Goal: Task Accomplishment & Management: Manage account settings

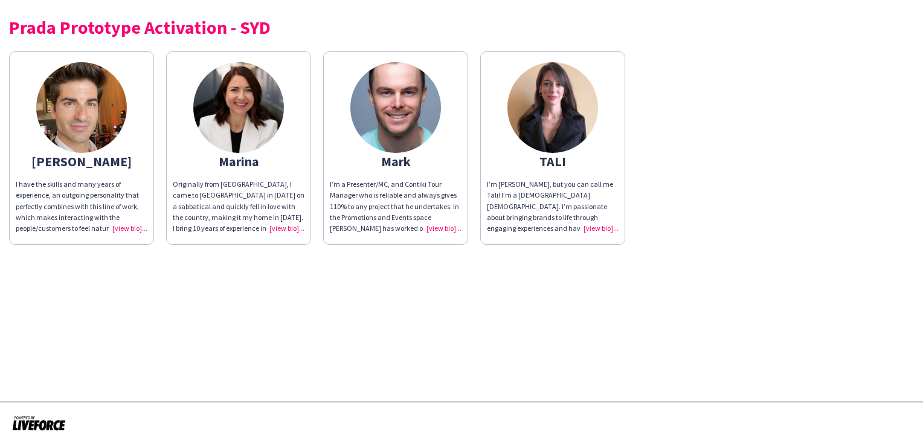
click at [568, 106] on img at bounding box center [553, 107] width 91 height 91
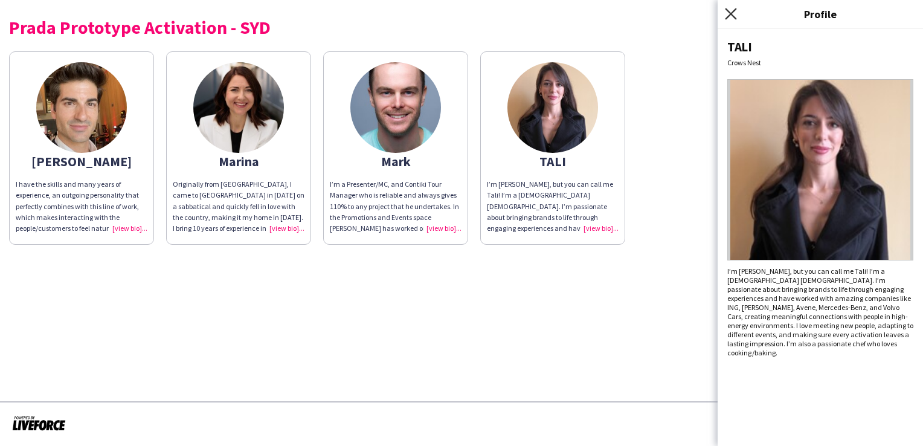
click at [729, 15] on icon "Close pop-in" at bounding box center [730, 13] width 11 height 11
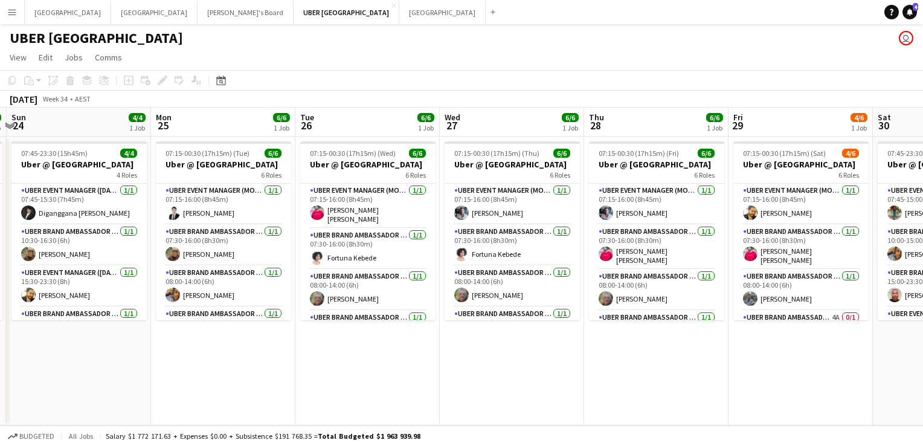
scroll to position [0, 435]
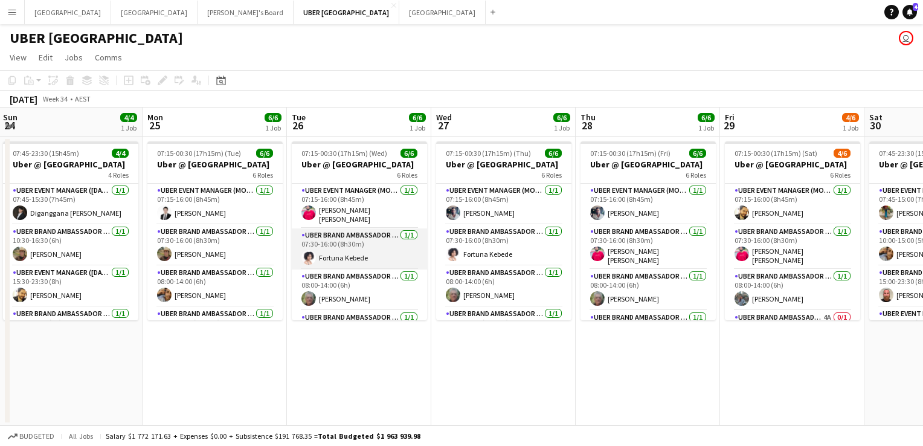
click at [348, 262] on app-card-role "UBER Brand Ambassador (Mon - Fri) 1/1 07:30-16:00 (8h30m) Fortuna Kebede" at bounding box center [359, 248] width 135 height 41
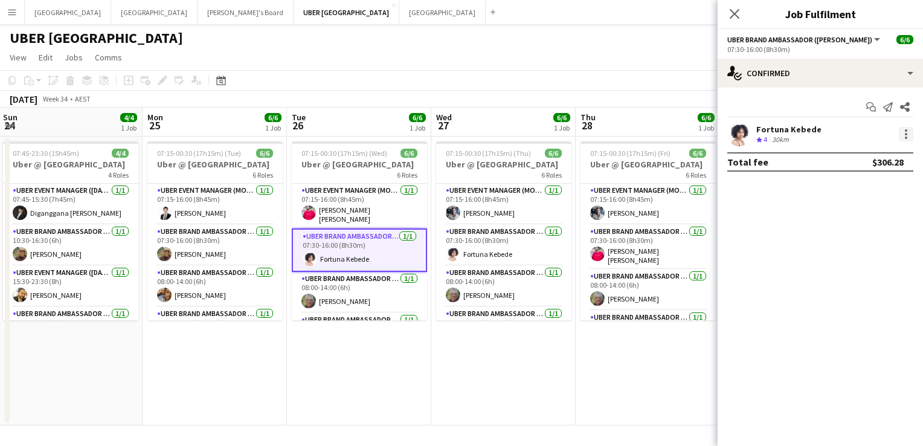
click at [902, 133] on div at bounding box center [906, 134] width 15 height 15
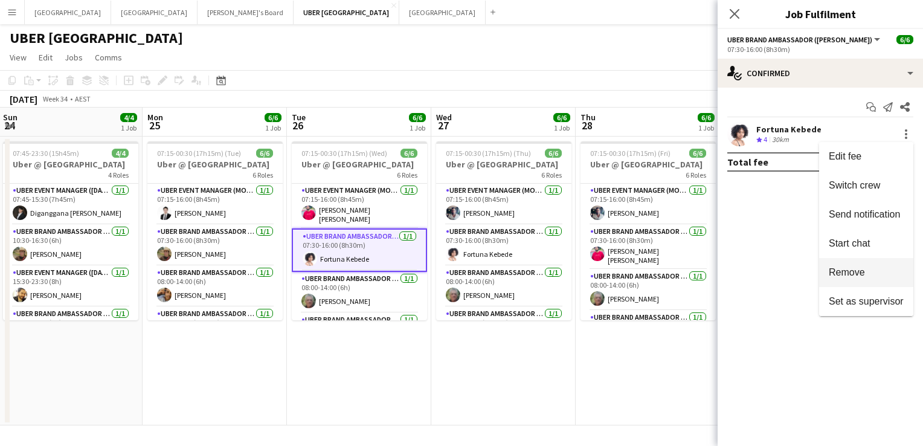
click at [830, 274] on span "Remove" at bounding box center [847, 272] width 36 height 10
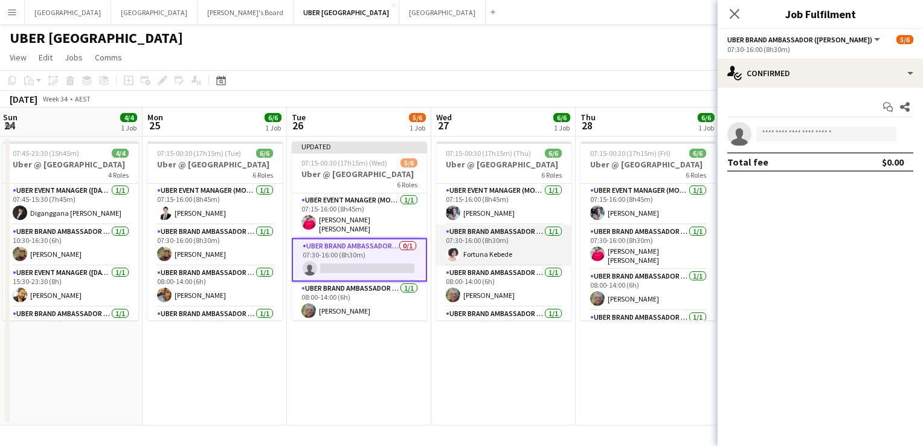
click at [522, 254] on app-card-role "UBER Brand Ambassador (Mon - Fri) 1/1 07:30-16:00 (8h30m) Fortuna Kebede" at bounding box center [503, 245] width 135 height 41
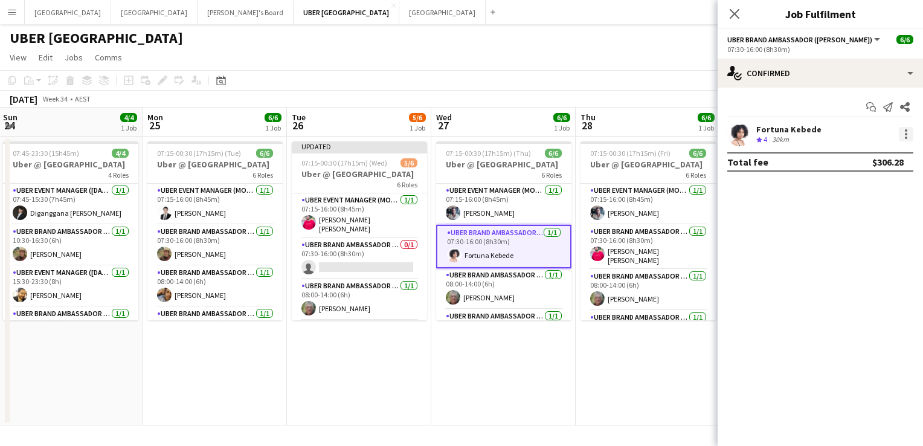
click at [899, 134] on div at bounding box center [906, 134] width 15 height 15
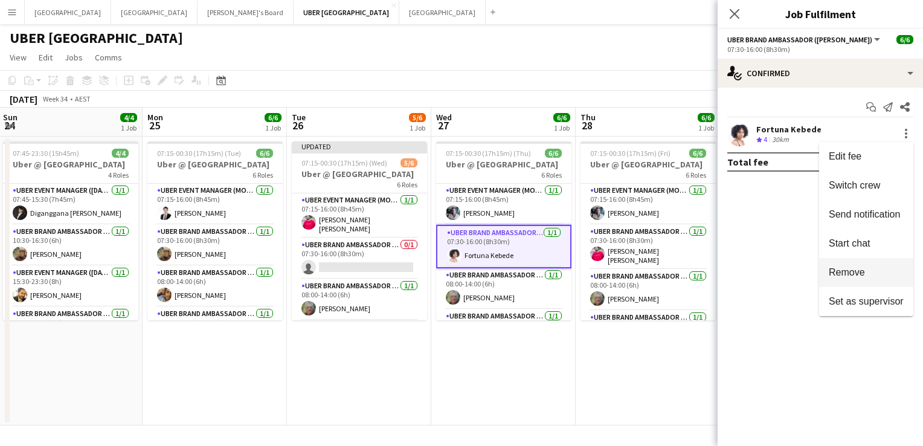
click at [836, 280] on button "Remove" at bounding box center [866, 272] width 94 height 29
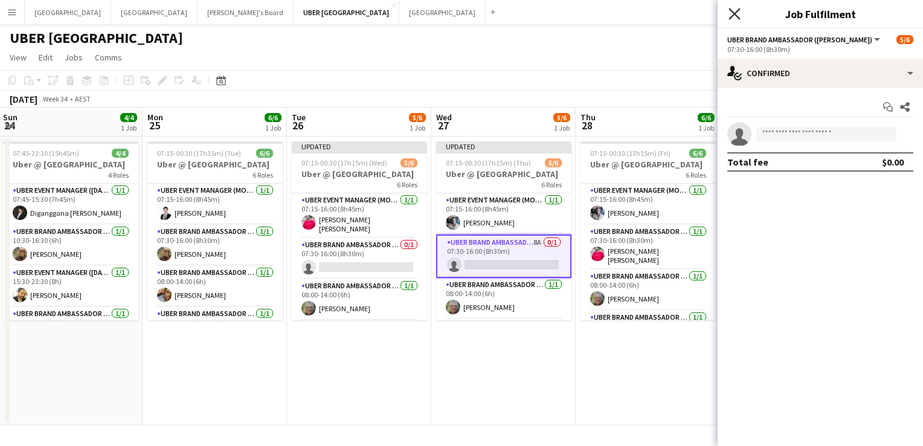
click at [737, 14] on icon "Close pop-in" at bounding box center [734, 13] width 11 height 11
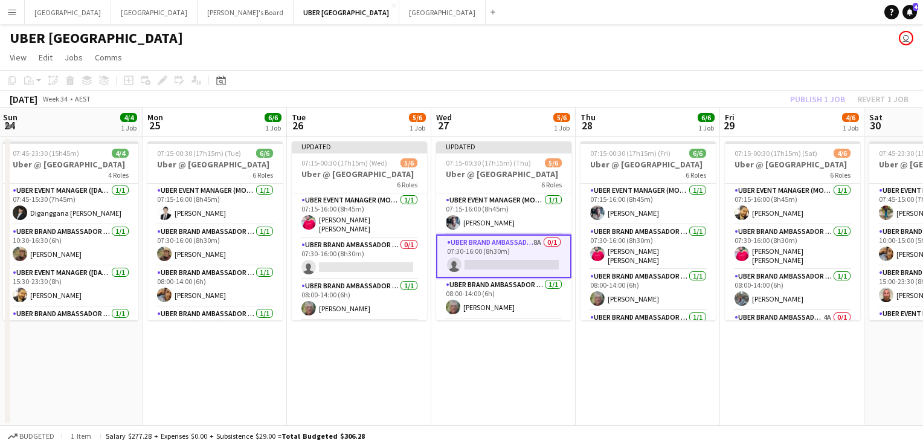
click at [699, 68] on app-page-menu "View Day view expanded Day view collapsed Month view Date picker Jump to today …" at bounding box center [461, 58] width 923 height 23
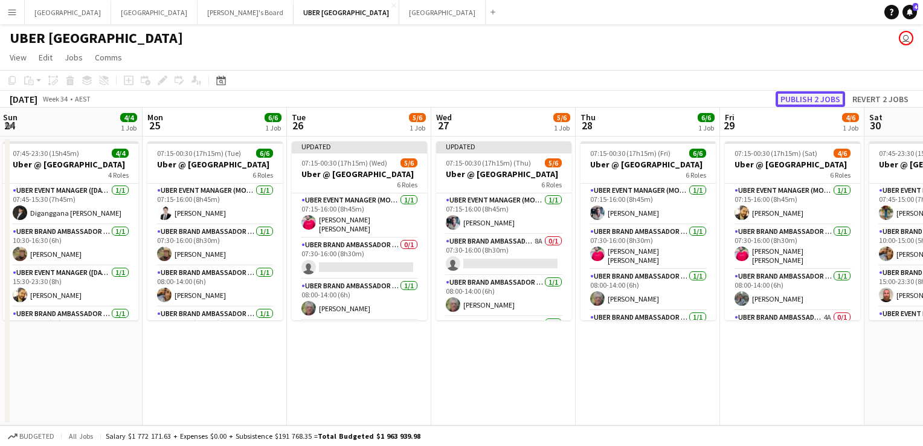
click at [812, 100] on button "Publish 2 jobs" at bounding box center [810, 99] width 69 height 16
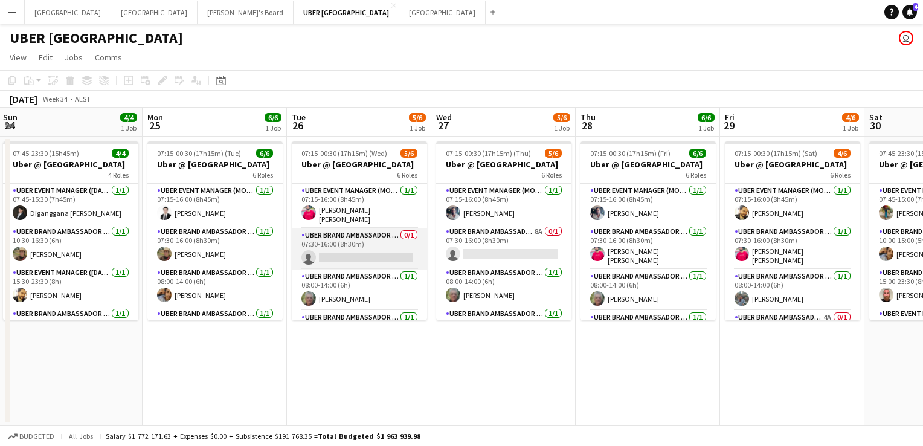
click at [355, 255] on app-card-role "UBER Brand Ambassador (Mon - Fri) 0/1 07:30-16:00 (8h30m) single-neutral-actions" at bounding box center [359, 248] width 135 height 41
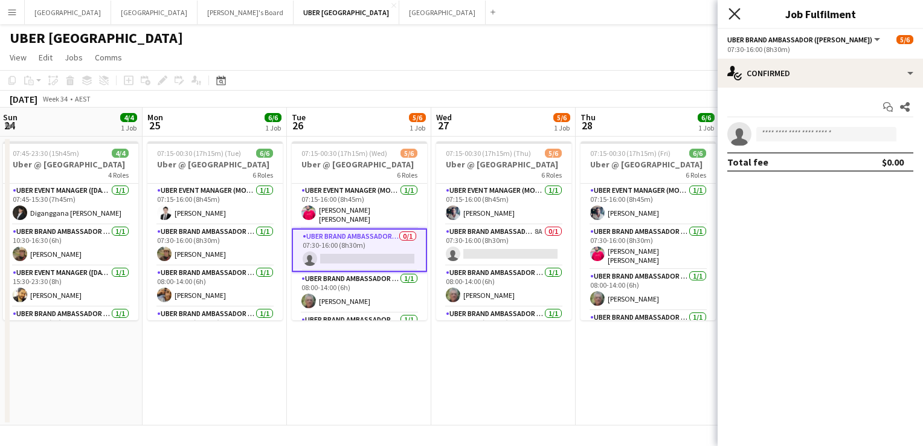
click at [736, 12] on icon at bounding box center [734, 13] width 11 height 11
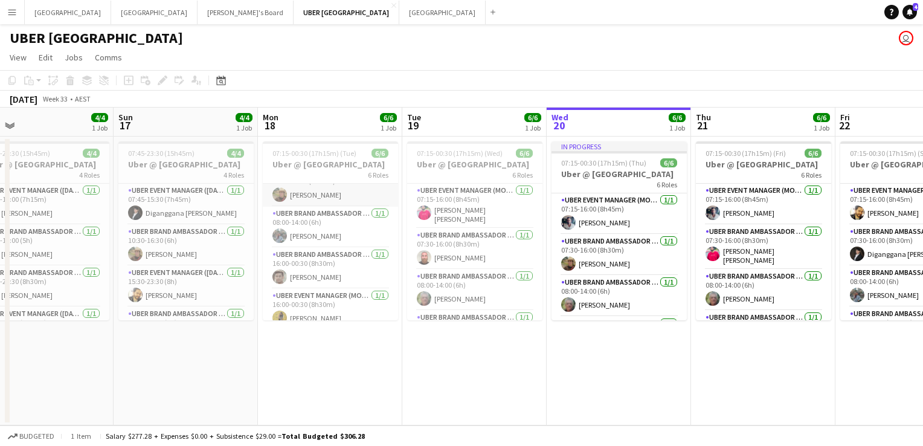
scroll to position [0, 0]
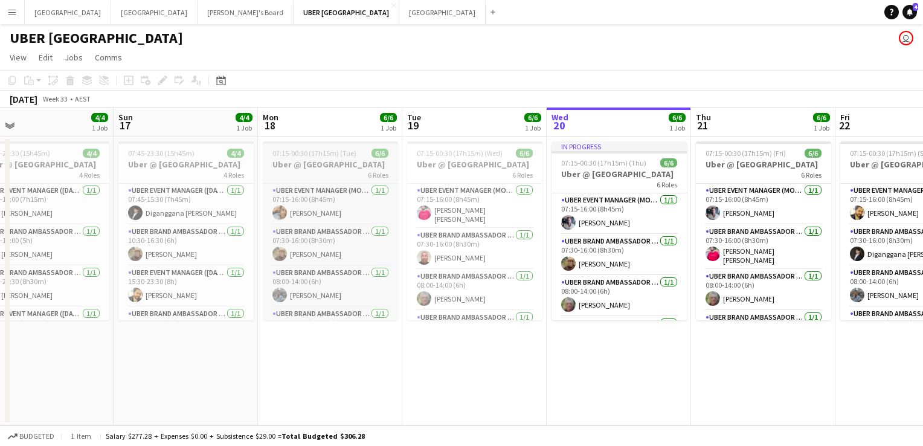
click at [346, 153] on span "07:15-00:30 (17h15m) (Tue)" at bounding box center [315, 153] width 84 height 9
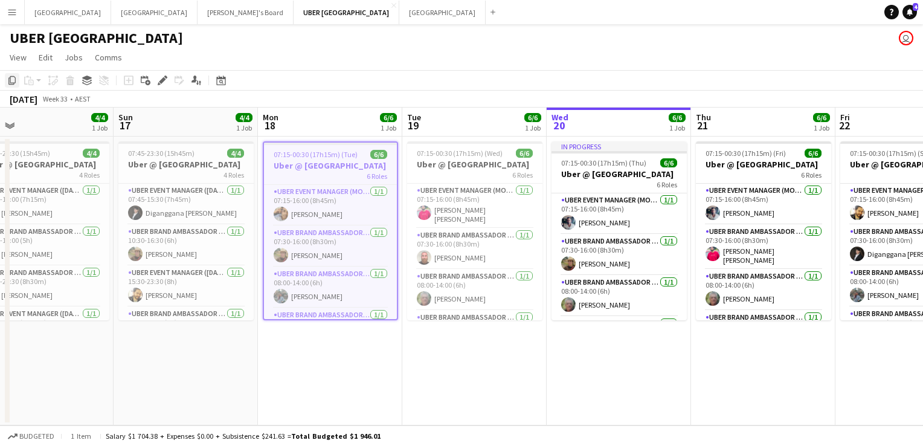
click at [9, 81] on icon at bounding box center [11, 80] width 7 height 8
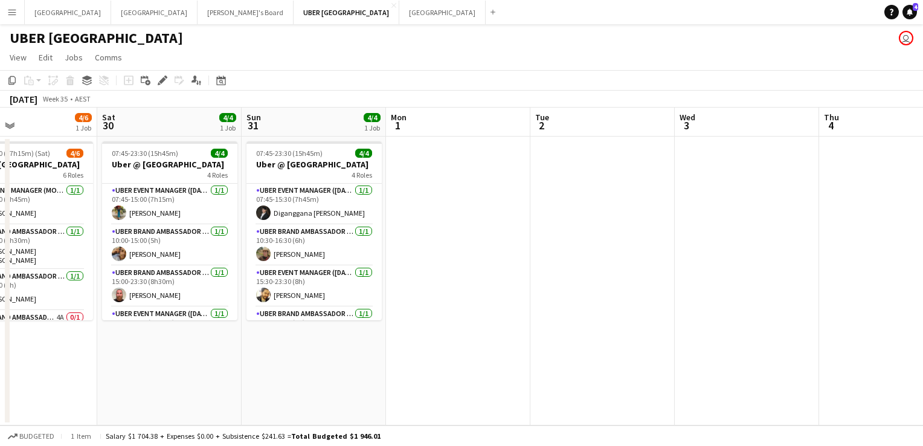
scroll to position [0, 494]
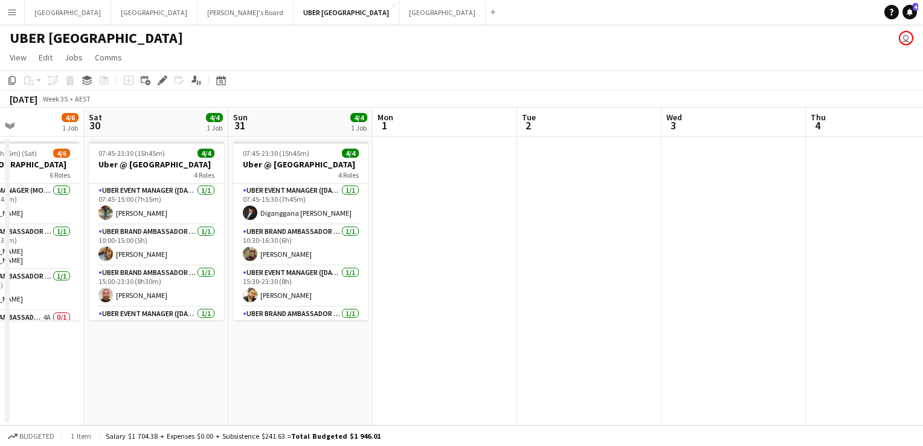
click at [433, 175] on app-date-cell at bounding box center [445, 281] width 144 height 289
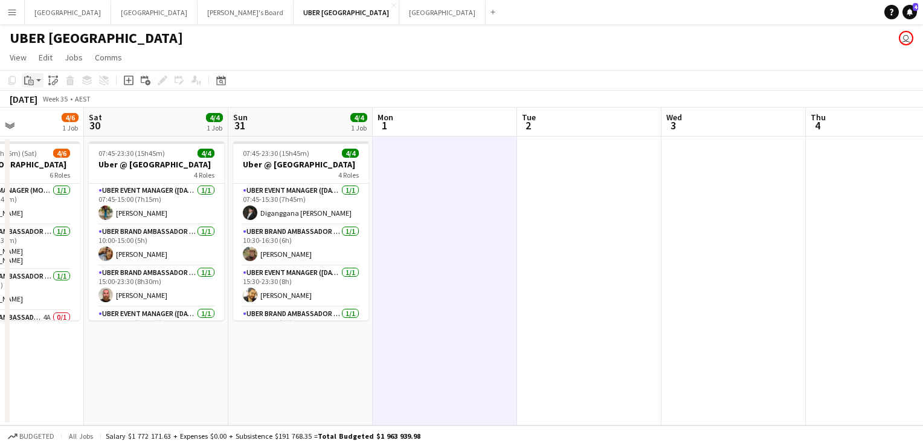
click at [27, 81] on icon "Paste" at bounding box center [29, 81] width 10 height 10
click at [51, 124] on link "Paste with crew Ctrl+Shift+V" at bounding box center [89, 123] width 114 height 11
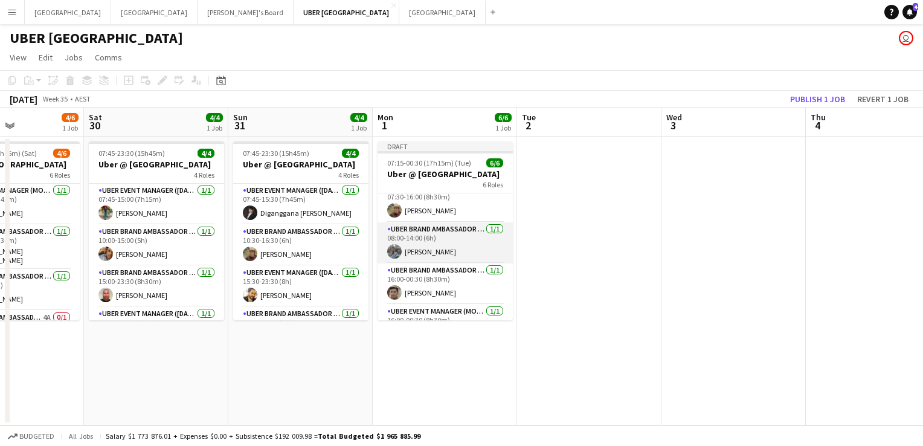
scroll to position [119, 0]
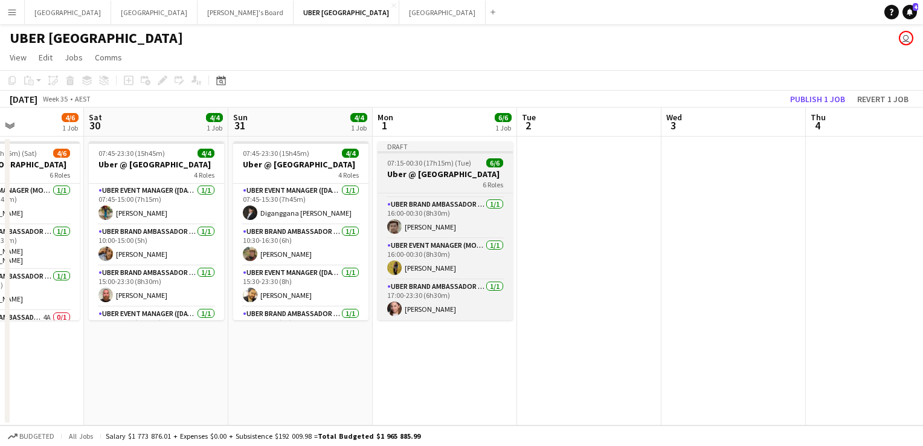
click at [459, 170] on h3 "Uber @ Melbourne Airport" at bounding box center [445, 174] width 135 height 11
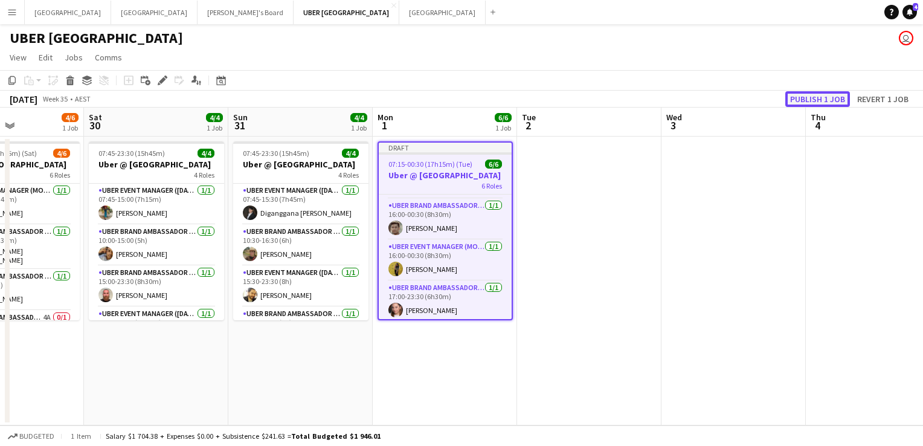
click at [805, 97] on button "Publish 1 job" at bounding box center [818, 99] width 65 height 16
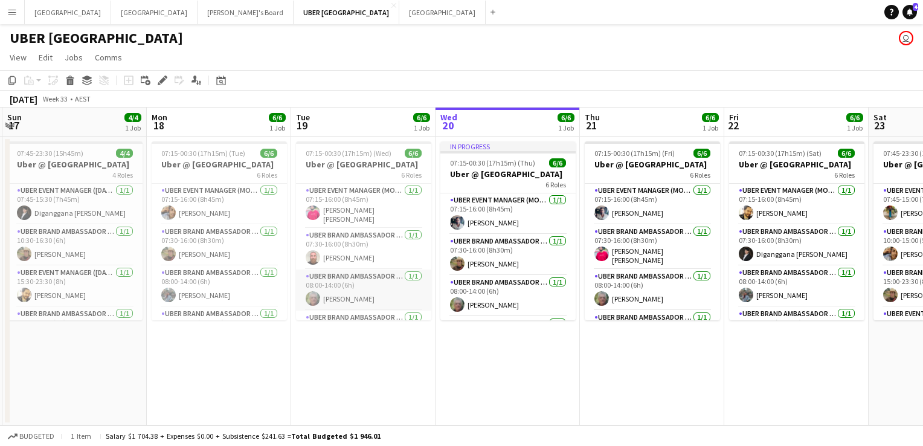
scroll to position [0, 0]
click at [348, 157] on span "07:15-00:30 (17h15m) (Wed)" at bounding box center [349, 153] width 86 height 9
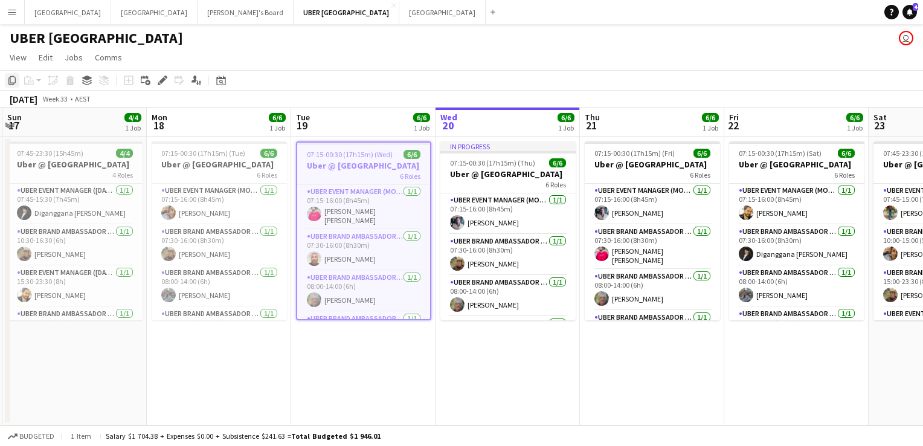
click at [11, 80] on icon "Copy" at bounding box center [12, 81] width 10 height 10
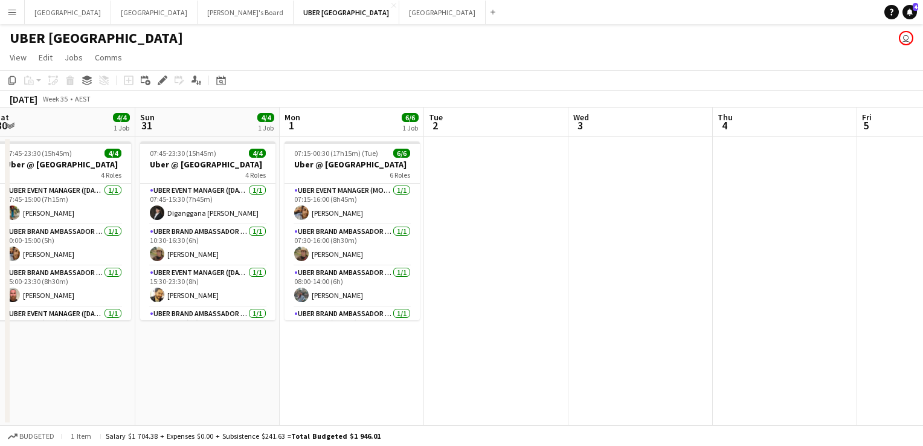
scroll to position [0, 314]
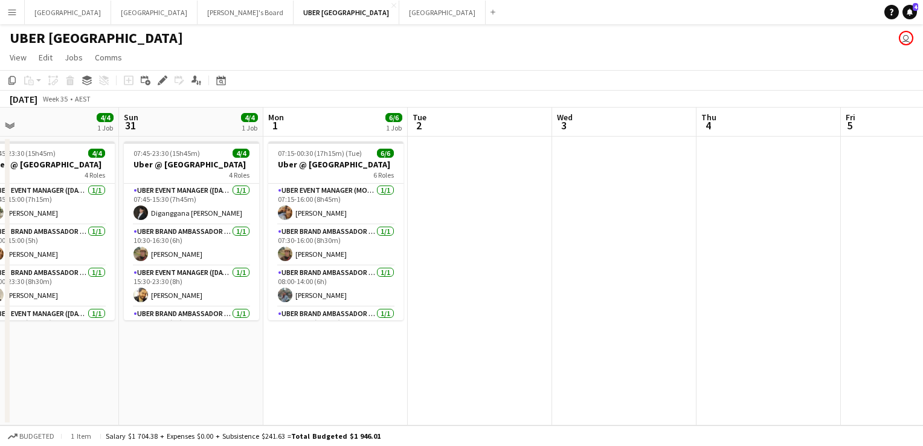
click at [454, 158] on app-date-cell at bounding box center [480, 281] width 144 height 289
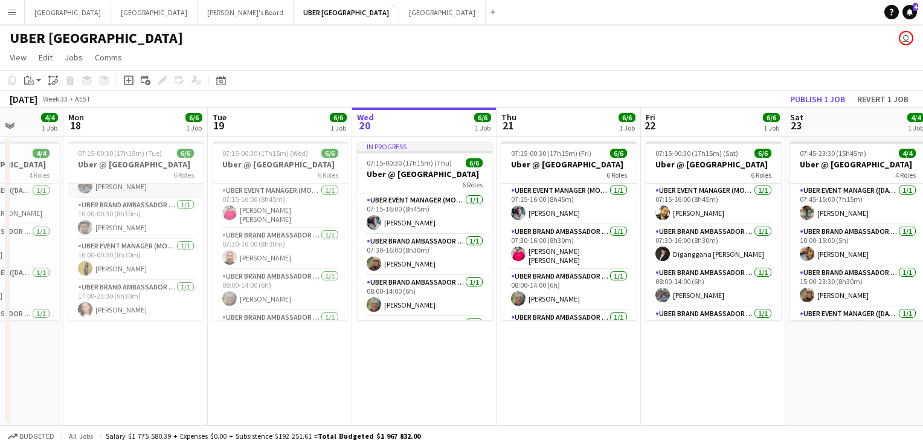
scroll to position [109, 0]
click at [111, 308] on app-card-role "UBER Brand Ambassador (Mon - Fri) 1/1 17:00-23:30 (6h30m) Allyssa Taueki-Gatt" at bounding box center [135, 300] width 135 height 41
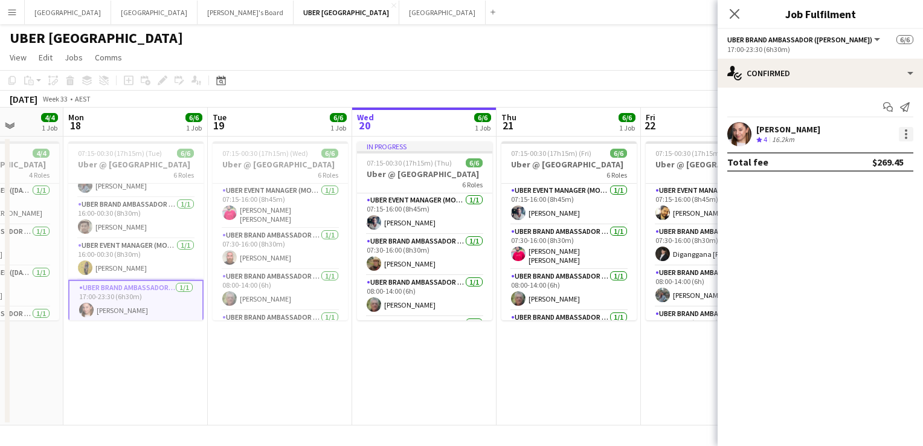
click at [908, 133] on div at bounding box center [906, 134] width 15 height 15
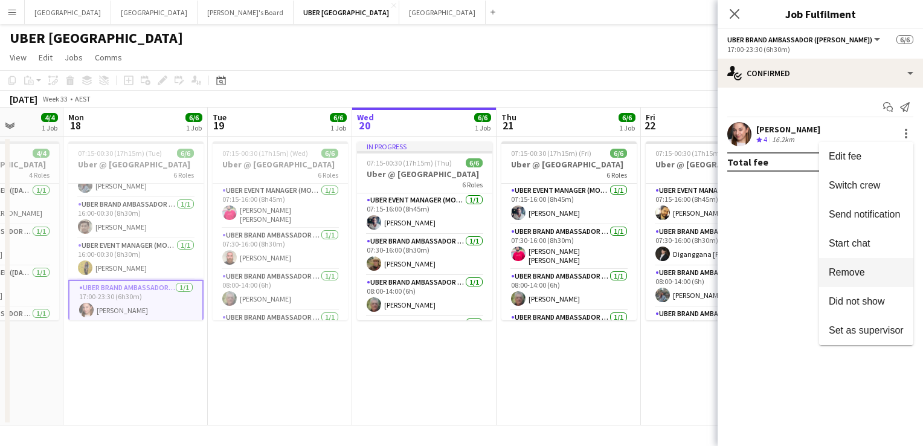
click at [858, 276] on span "Remove" at bounding box center [847, 272] width 36 height 10
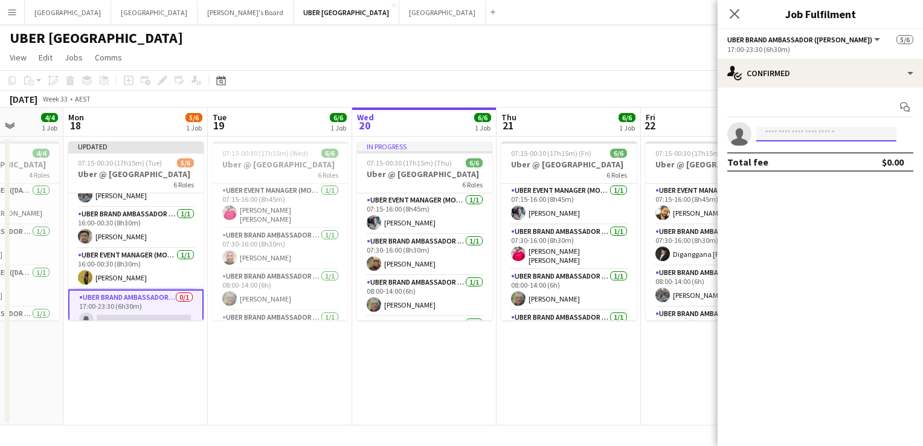
click at [781, 132] on input at bounding box center [827, 134] width 140 height 15
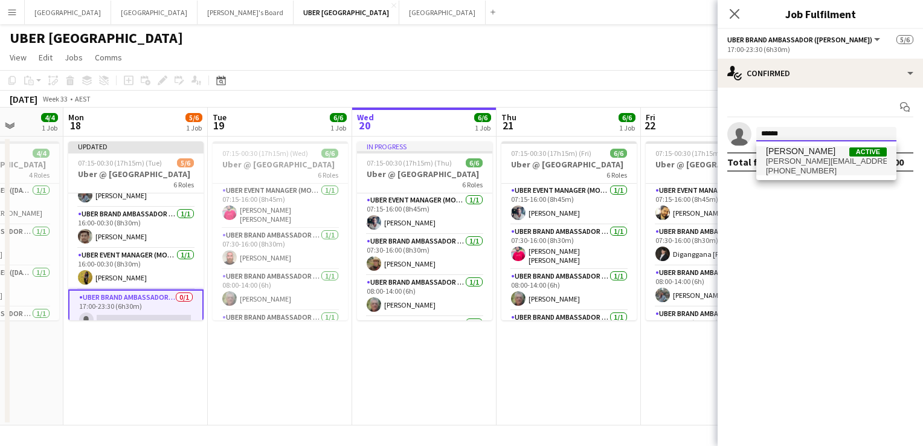
type input "******"
click at [796, 169] on span "+610405547398" at bounding box center [826, 171] width 121 height 10
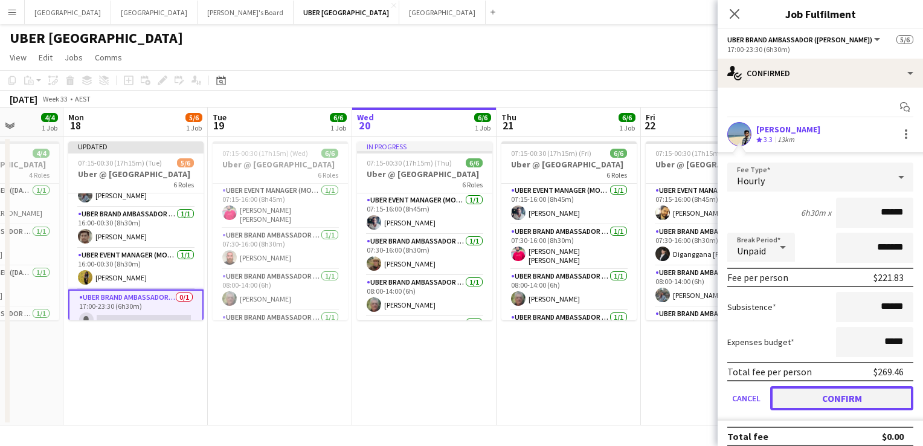
click at [815, 393] on button "Confirm" at bounding box center [842, 398] width 143 height 24
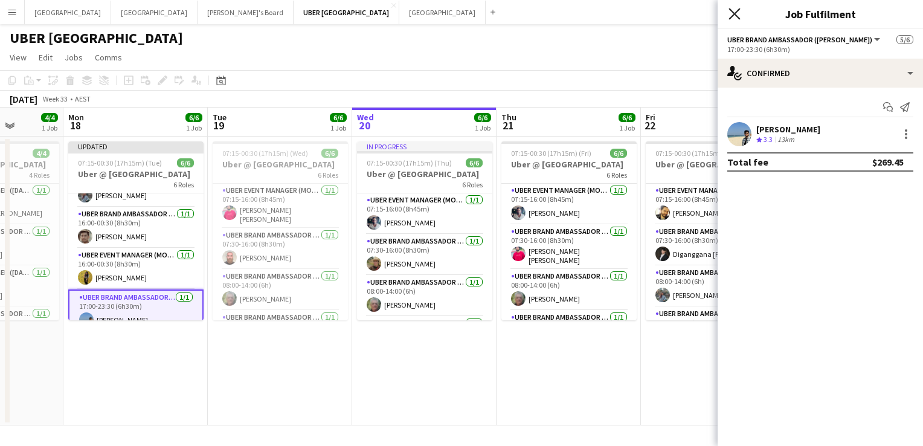
click at [732, 12] on icon at bounding box center [734, 13] width 11 height 11
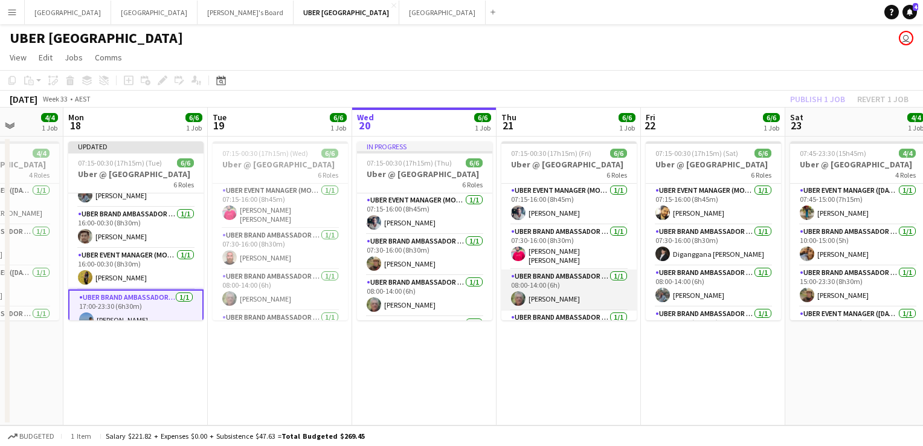
click at [580, 273] on app-card-role "UBER Brand Ambassador (Mon - Fri) 1/1 08:00-14:00 (6h) Robert Tocher" at bounding box center [569, 290] width 135 height 41
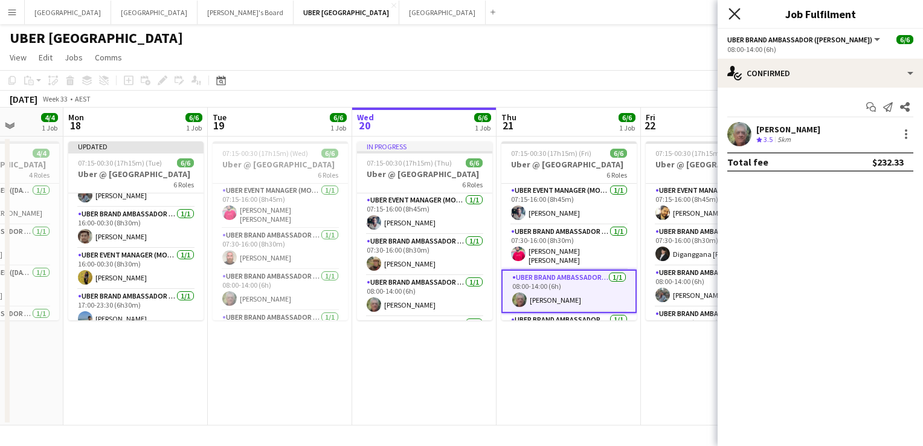
click at [737, 18] on icon "Close pop-in" at bounding box center [734, 13] width 11 height 11
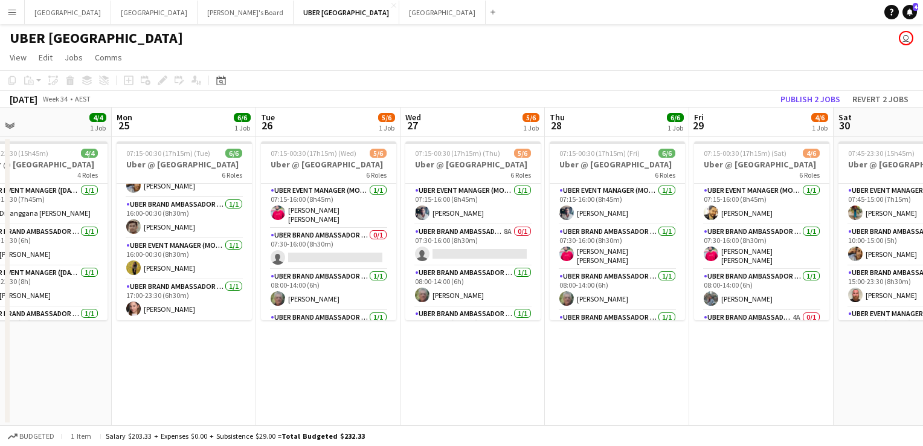
scroll to position [0, 476]
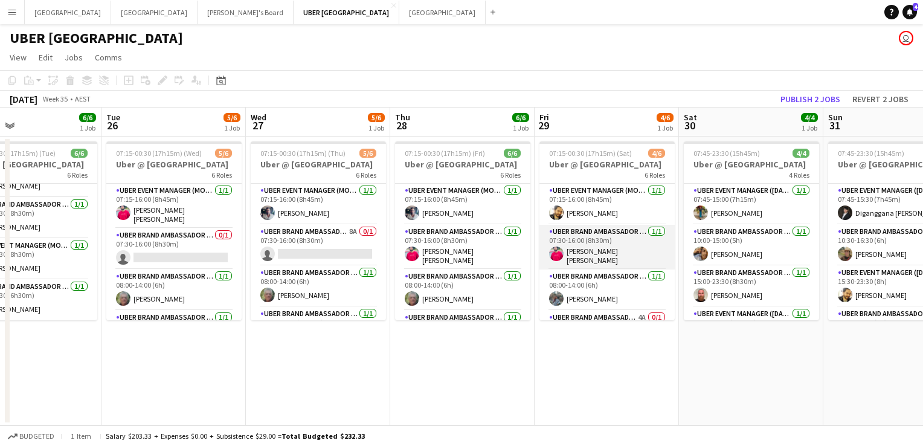
click at [580, 258] on app-card-role "UBER Brand Ambassador (Mon - Fri) 1/1 07:30-16:00 (8h30m) Yuvraj singh Dhillon" at bounding box center [607, 247] width 135 height 45
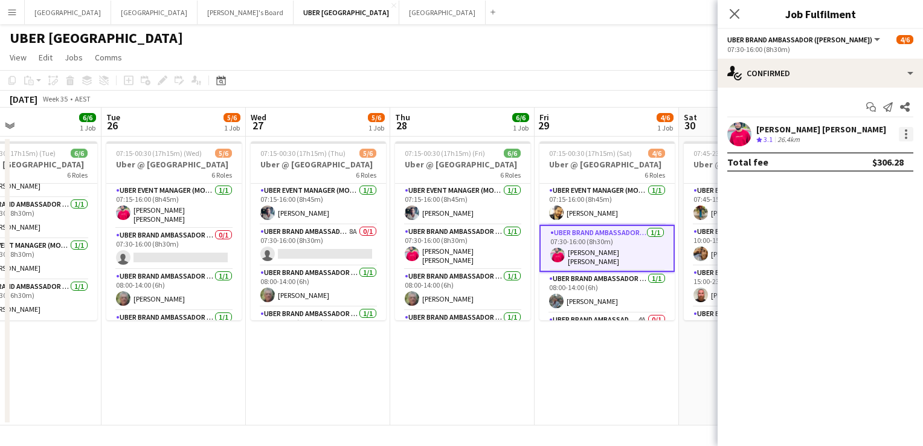
click at [909, 140] on div at bounding box center [906, 134] width 15 height 15
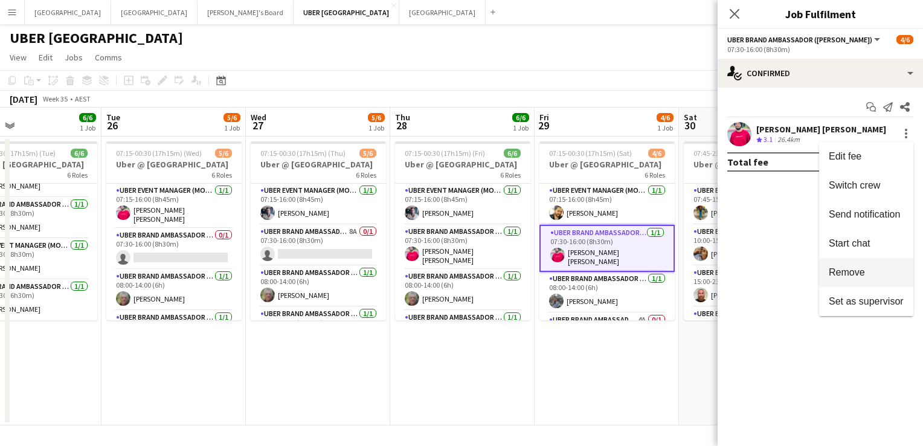
click at [858, 273] on span "Remove" at bounding box center [847, 272] width 36 height 10
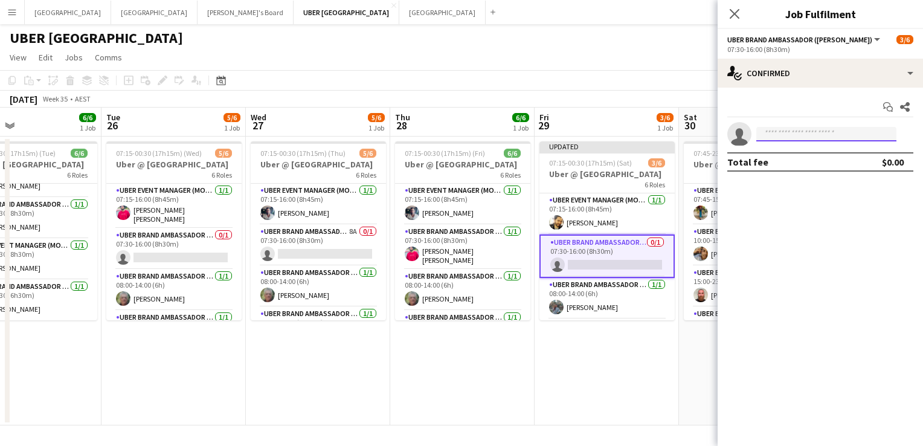
click at [785, 130] on input at bounding box center [827, 134] width 140 height 15
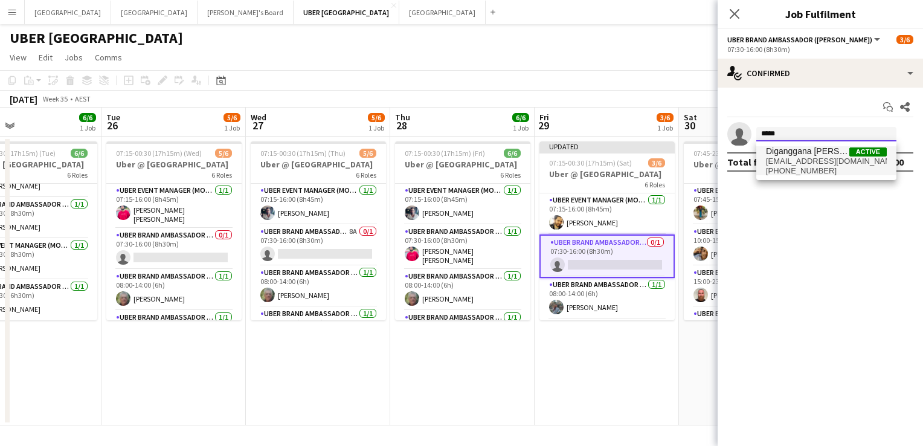
type input "*****"
click at [784, 153] on span "Diganggana Talukdar" at bounding box center [807, 151] width 83 height 10
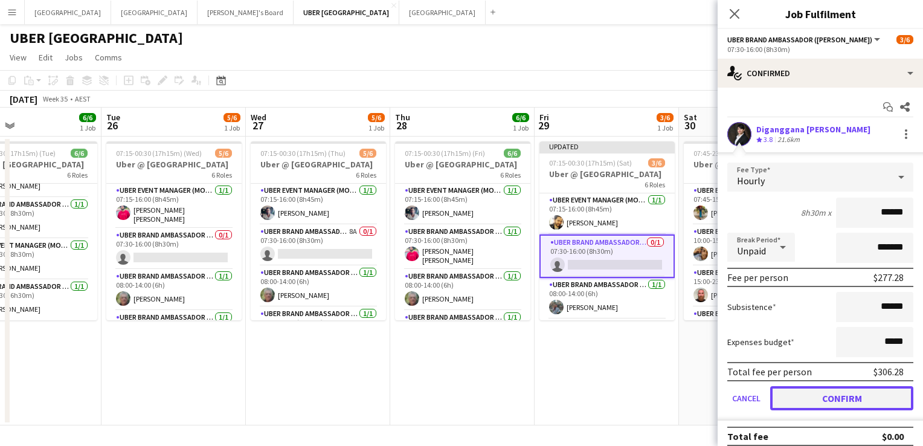
click at [842, 396] on button "Confirm" at bounding box center [842, 398] width 143 height 24
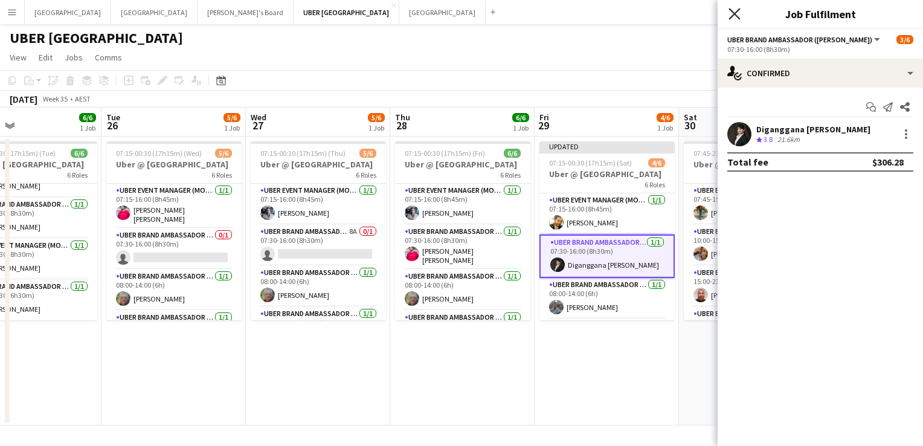
click at [732, 13] on icon "Close pop-in" at bounding box center [734, 13] width 11 height 11
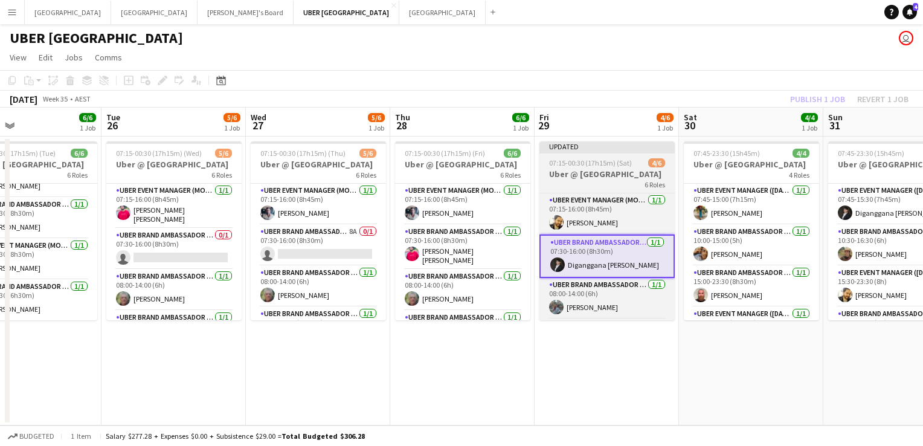
click at [638, 183] on div "6 Roles" at bounding box center [607, 184] width 135 height 10
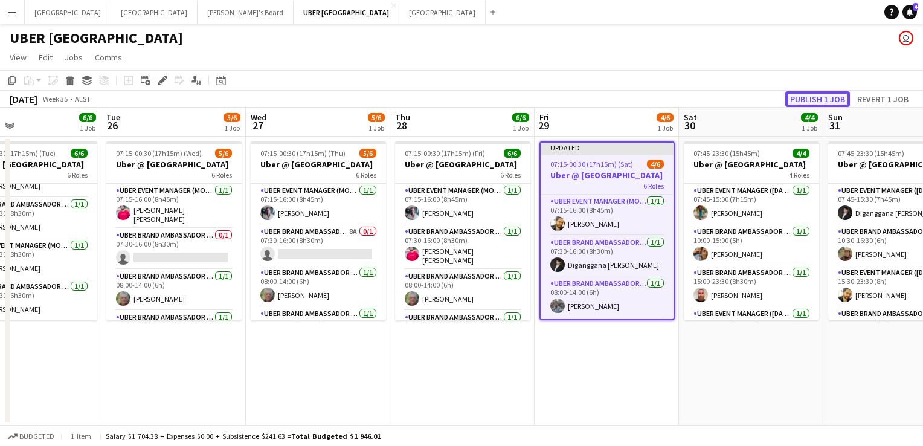
click at [813, 98] on button "Publish 1 job" at bounding box center [818, 99] width 65 height 16
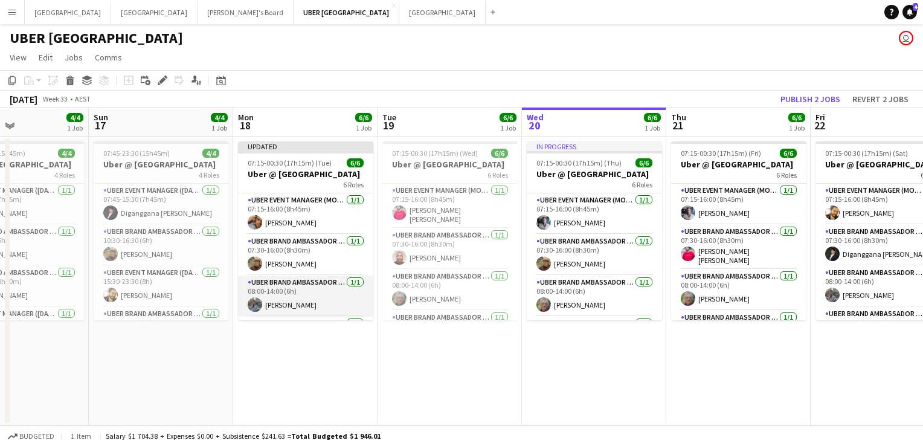
scroll to position [119, 0]
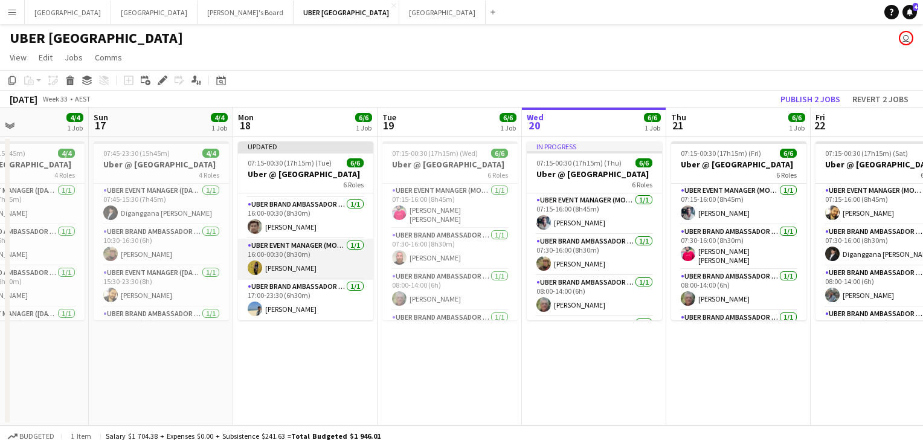
click at [294, 261] on app-card-role "UBER Event Manager (Mon - Fri) 1/1 16:00-00:30 (8h30m) Niloofar Najafizadeh" at bounding box center [305, 259] width 135 height 41
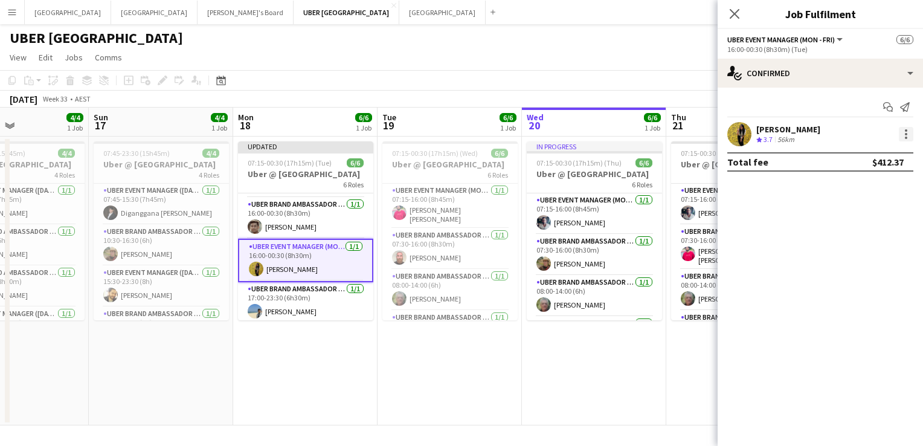
click at [904, 135] on div at bounding box center [906, 134] width 15 height 15
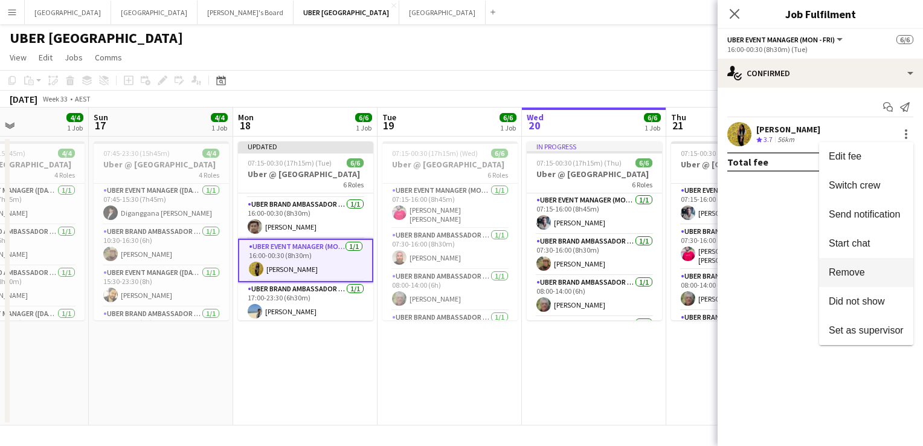
click at [849, 271] on span "Remove" at bounding box center [847, 272] width 36 height 10
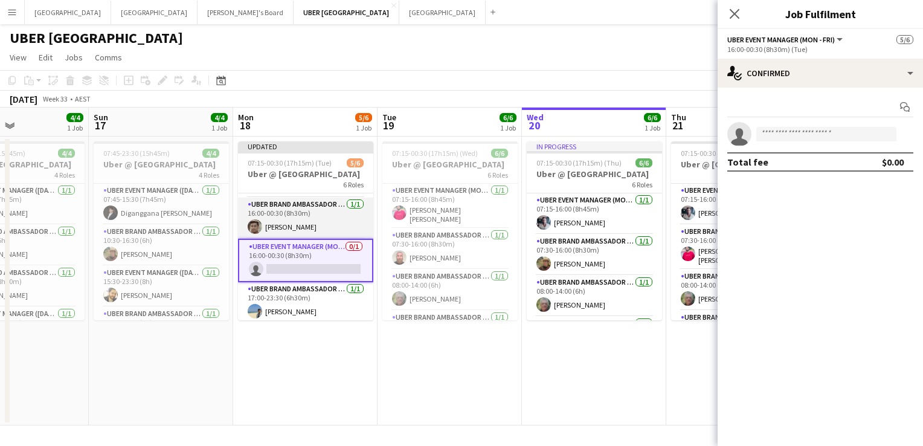
click at [295, 218] on app-card-role "UBER Brand Ambassador (Mon - Fri) 1/1 16:00-00:30 (8h30m) Abhinav Singh" at bounding box center [305, 218] width 135 height 41
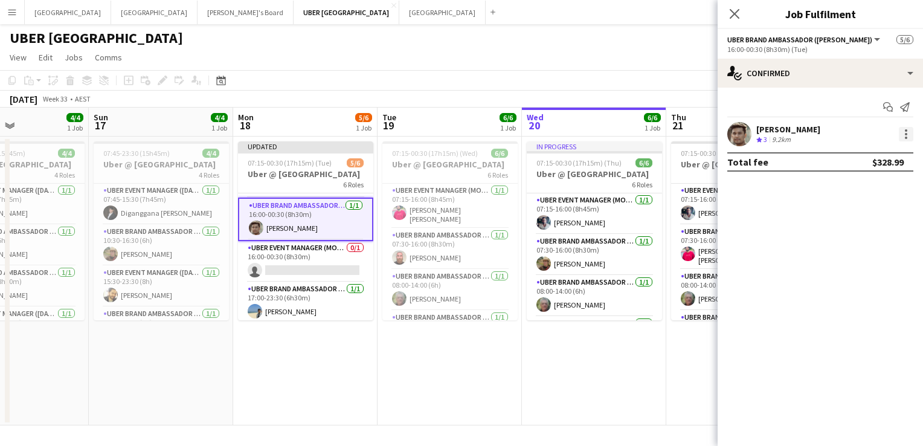
click at [904, 132] on div at bounding box center [906, 134] width 15 height 15
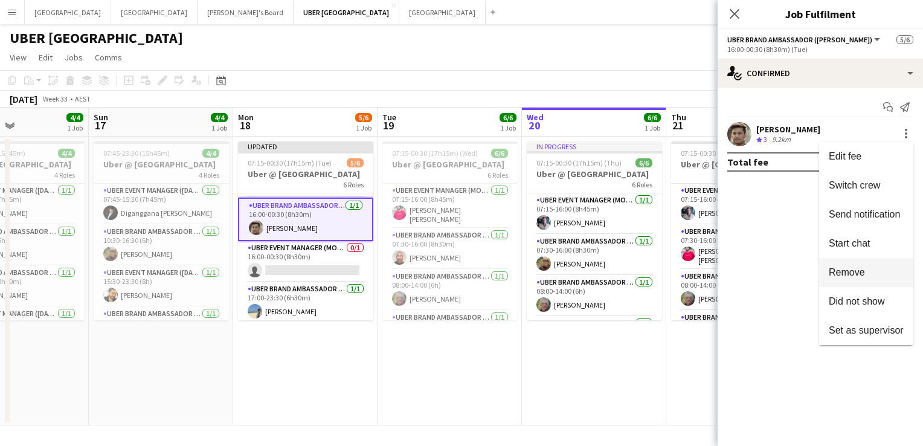
click at [849, 272] on span "Remove" at bounding box center [847, 272] width 36 height 10
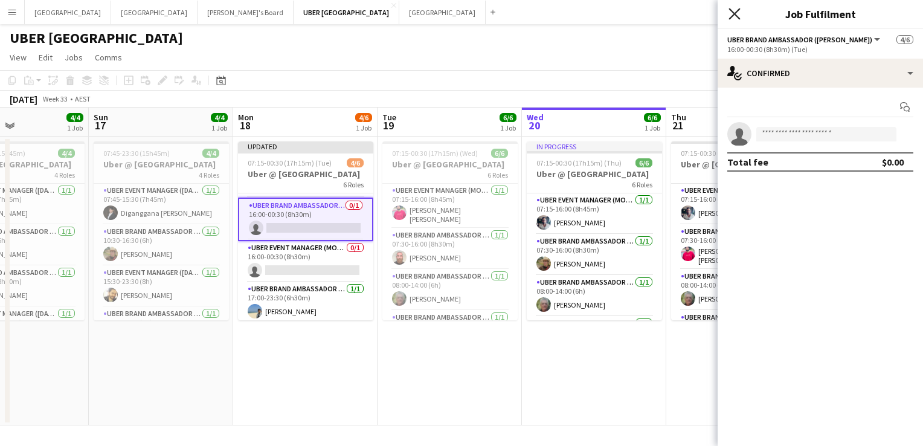
click at [734, 18] on icon "Close pop-in" at bounding box center [734, 13] width 11 height 11
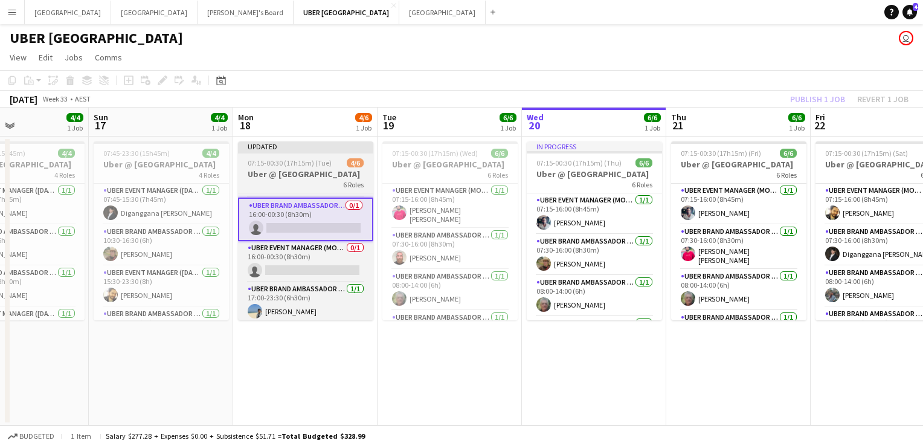
click at [301, 162] on span "07:15-00:30 (17h15m) (Tue)" at bounding box center [290, 162] width 84 height 9
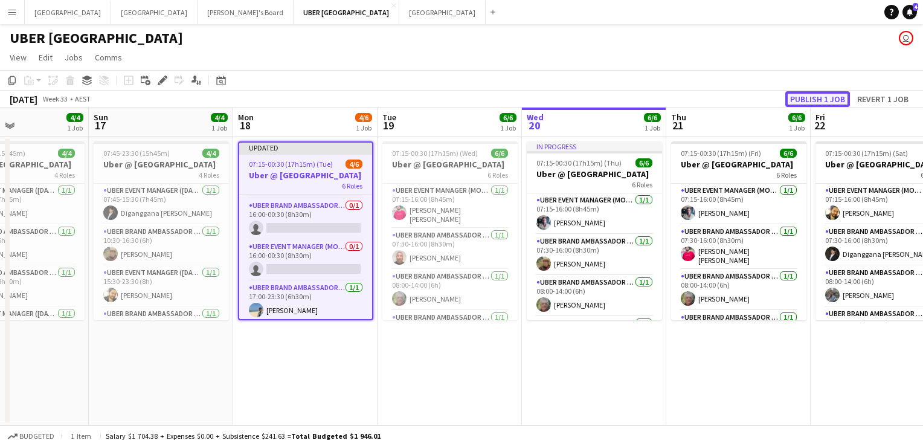
click at [800, 100] on button "Publish 1 job" at bounding box center [818, 99] width 65 height 16
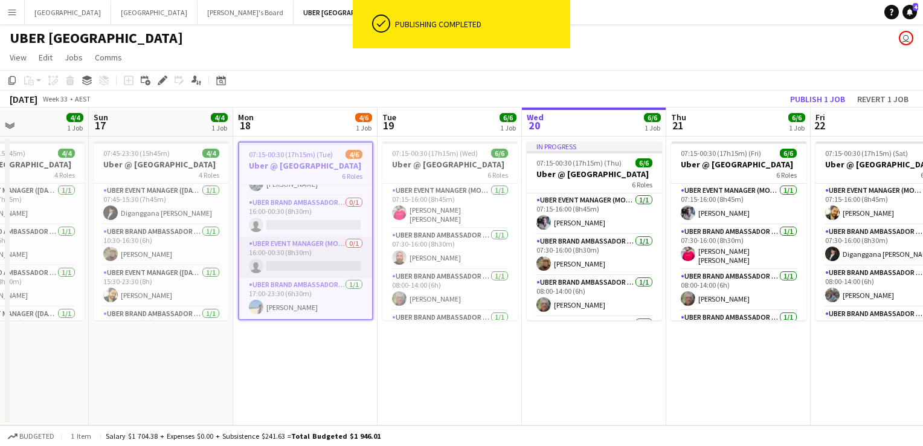
scroll to position [111, 0]
drag, startPoint x: 282, startPoint y: 262, endPoint x: 280, endPoint y: 272, distance: 9.7
click at [280, 272] on app-card-role "UBER Event Manager (Mon - Fri) 0/1 16:00-00:30 (8h30m) single-neutral-actions" at bounding box center [305, 258] width 133 height 41
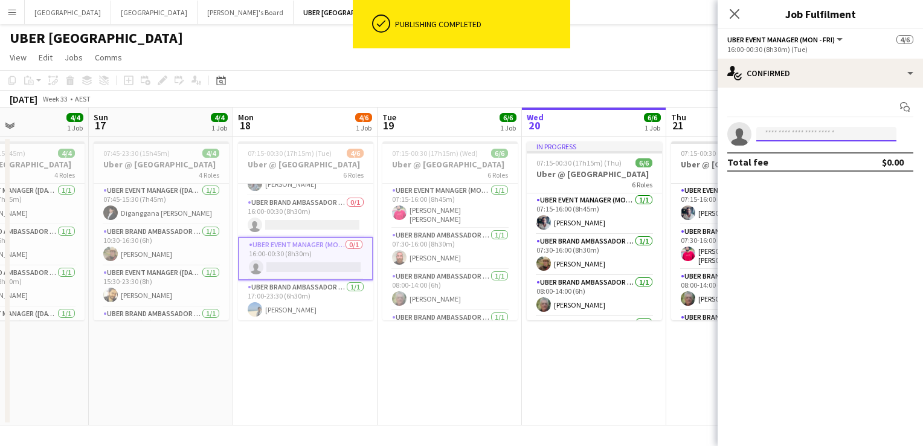
click at [778, 140] on input at bounding box center [827, 134] width 140 height 15
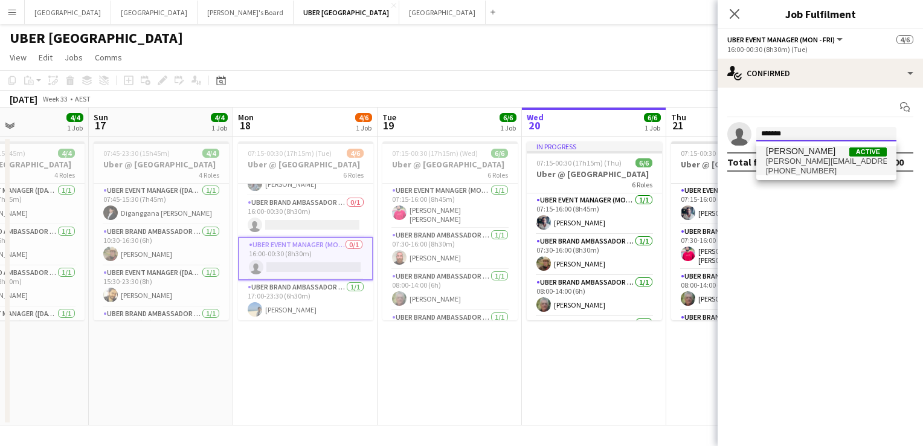
type input "*******"
click at [766, 165] on span "abhinav.singh.as5@gmail.com" at bounding box center [826, 162] width 121 height 10
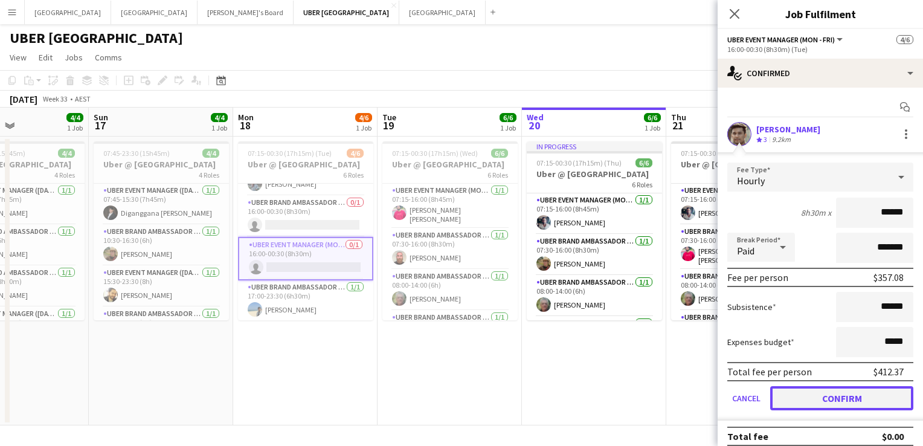
click at [847, 398] on button "Confirm" at bounding box center [842, 398] width 143 height 24
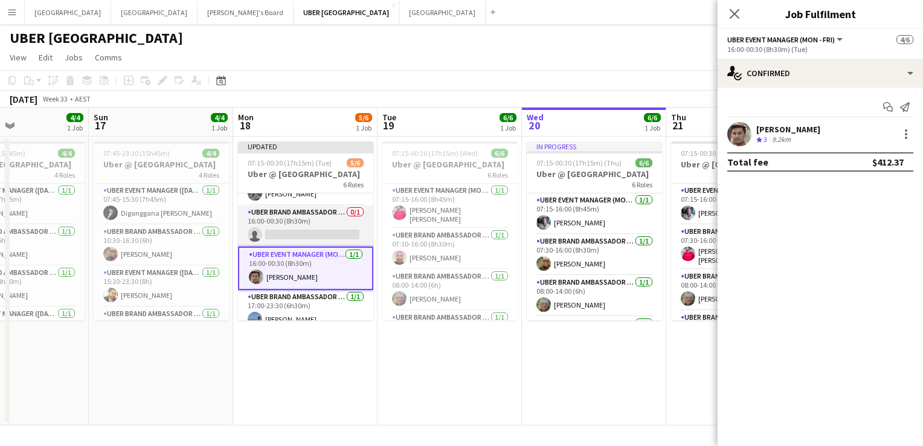
click at [317, 227] on app-card-role "UBER Brand Ambassador (Mon - Fri) 0/1 16:00-00:30 (8h30m) single-neutral-actions" at bounding box center [305, 225] width 135 height 41
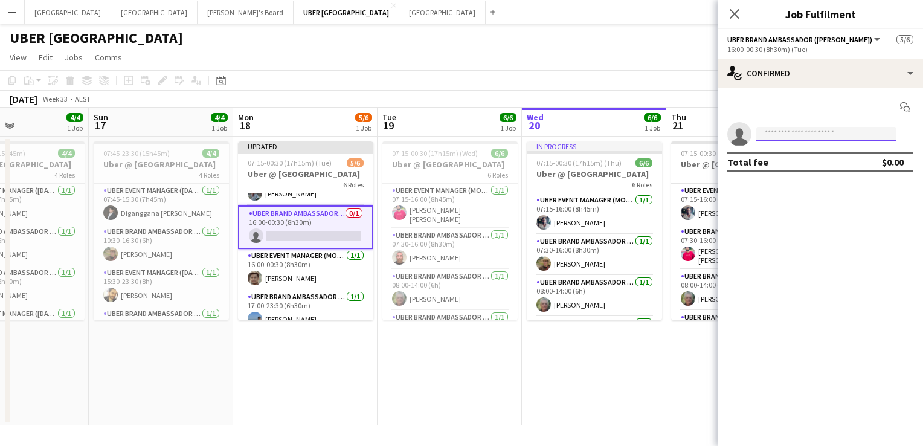
click at [793, 132] on input at bounding box center [827, 134] width 140 height 15
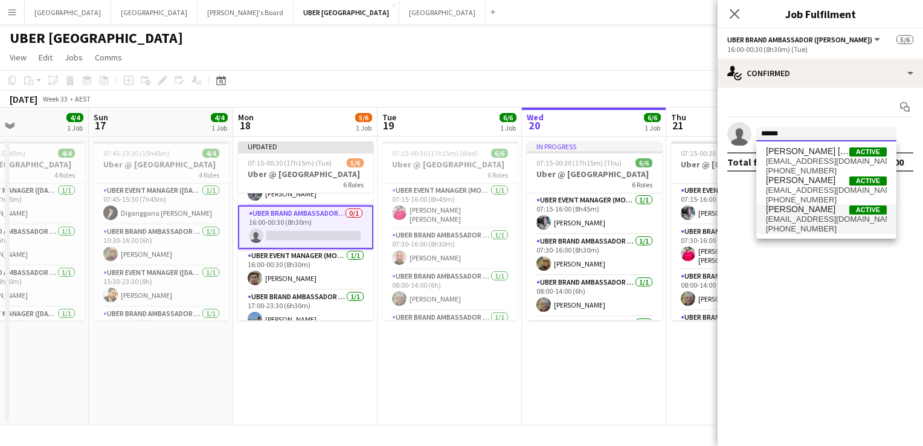
type input "******"
drag, startPoint x: 789, startPoint y: 213, endPoint x: 798, endPoint y: 218, distance: 10.3
click at [798, 218] on span "mnajafizadeh06@gmail.com" at bounding box center [826, 220] width 121 height 10
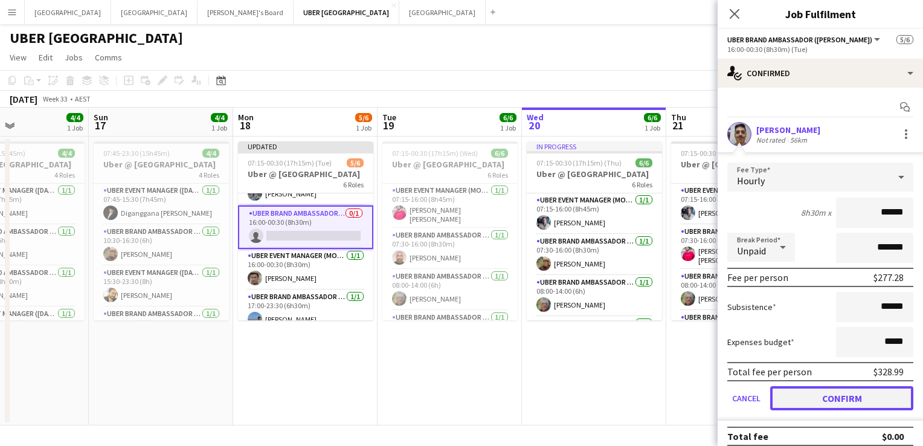
click at [789, 392] on button "Confirm" at bounding box center [842, 398] width 143 height 24
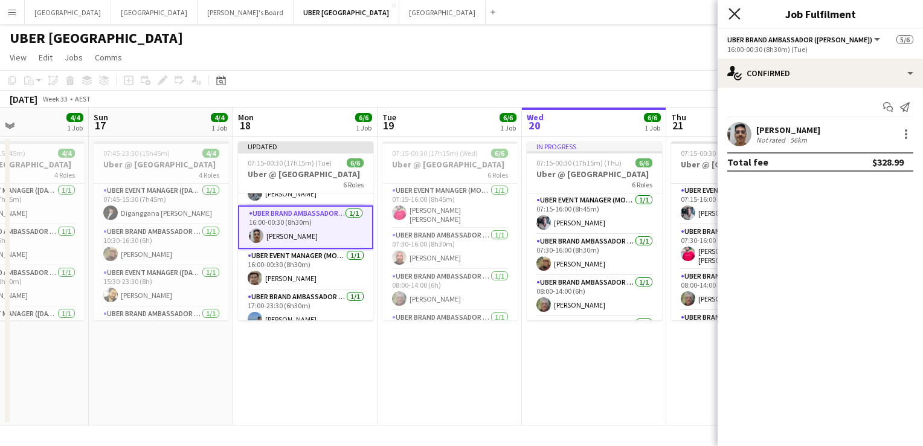
click at [737, 13] on icon "Close pop-in" at bounding box center [734, 13] width 11 height 11
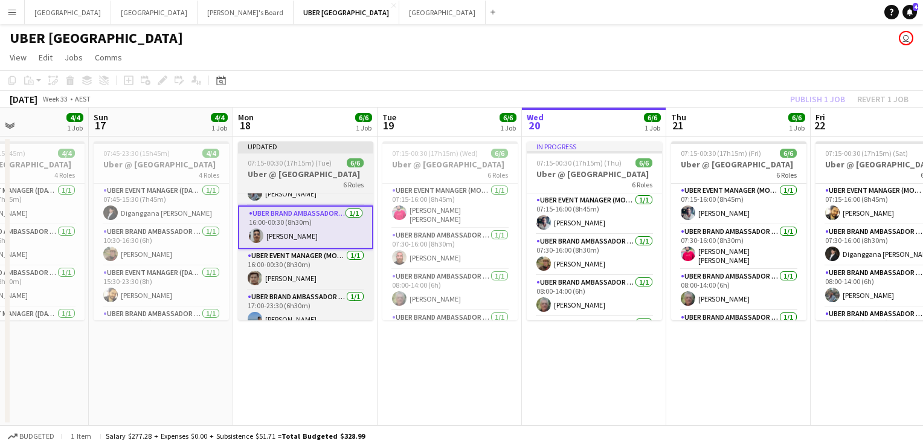
click at [308, 161] on span "07:15-00:30 (17h15m) (Tue)" at bounding box center [290, 162] width 84 height 9
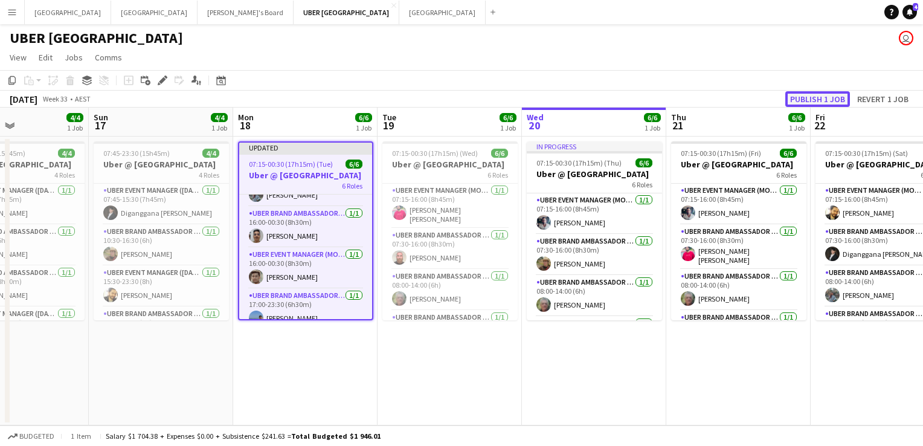
click at [808, 97] on button "Publish 1 job" at bounding box center [818, 99] width 65 height 16
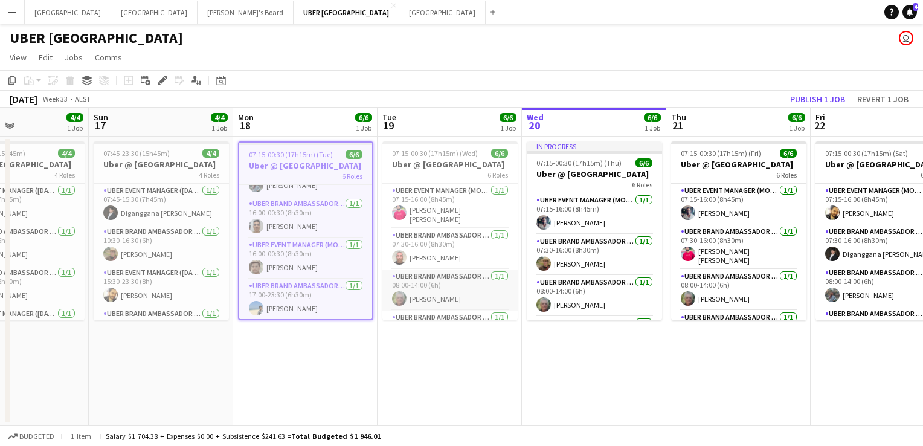
scroll to position [109, 0]
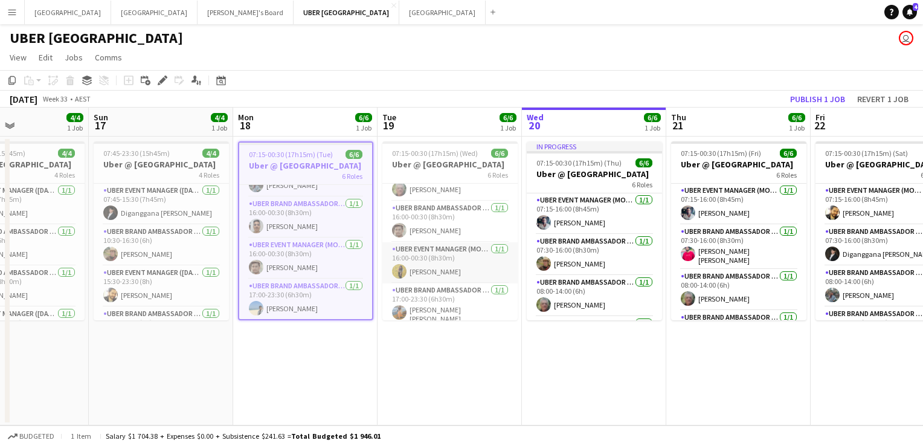
click at [454, 267] on app-card-role "UBER Event Manager (Mon - Fri) 1/1 16:00-00:30 (8h30m) Niloofar Najafizadeh" at bounding box center [450, 262] width 135 height 41
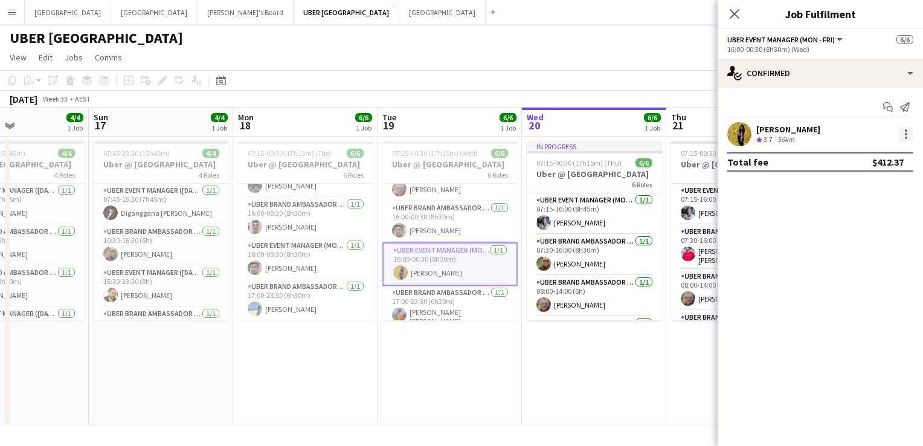
click at [908, 136] on div at bounding box center [906, 134] width 15 height 15
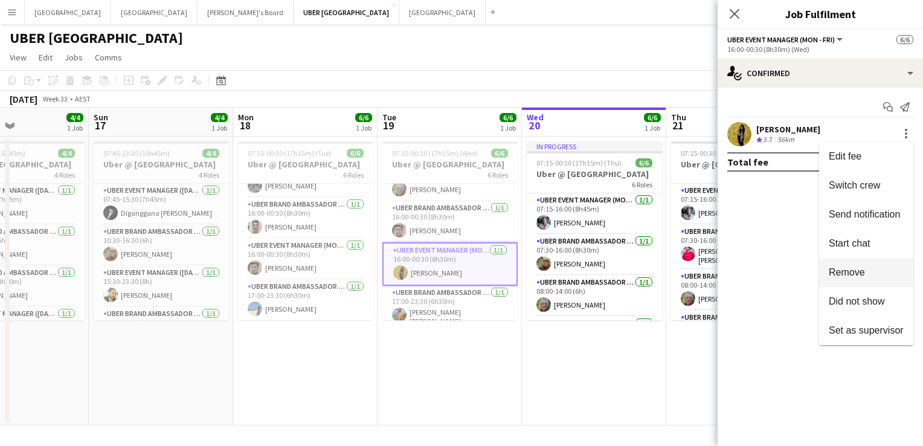
click at [852, 276] on span "Remove" at bounding box center [847, 272] width 36 height 10
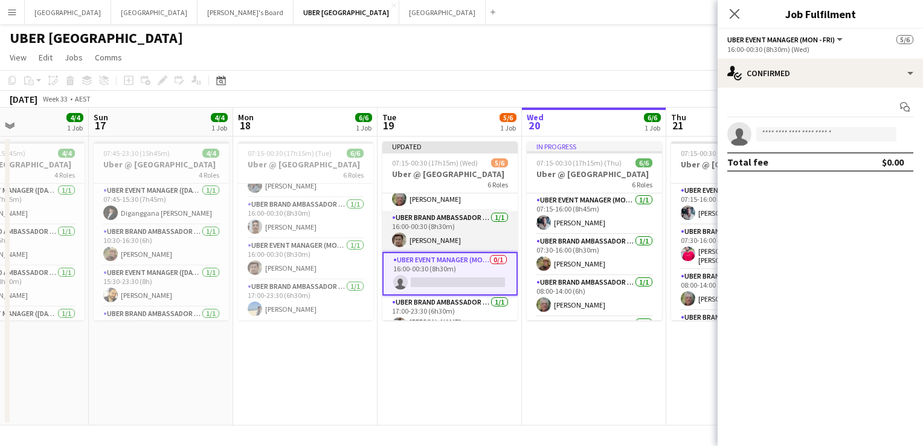
click at [473, 232] on app-card-role "UBER Brand Ambassador (Mon - Fri) 1/1 16:00-00:30 (8h30m) Abhinav Singh" at bounding box center [450, 231] width 135 height 41
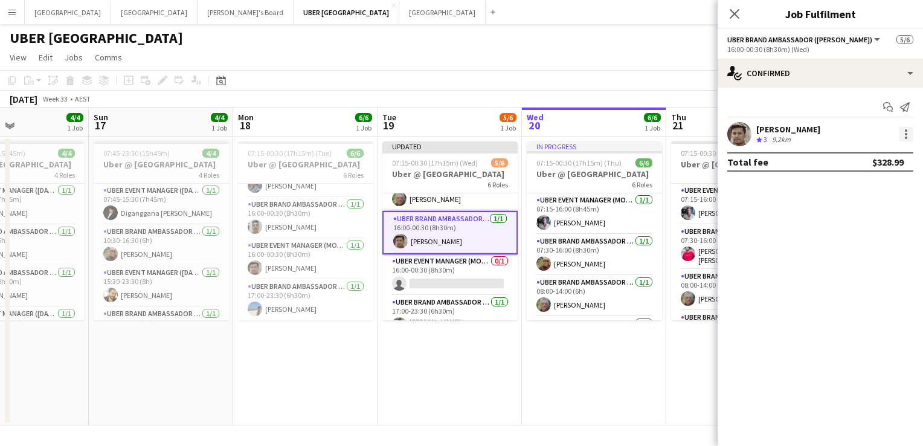
click at [905, 135] on div at bounding box center [906, 134] width 15 height 15
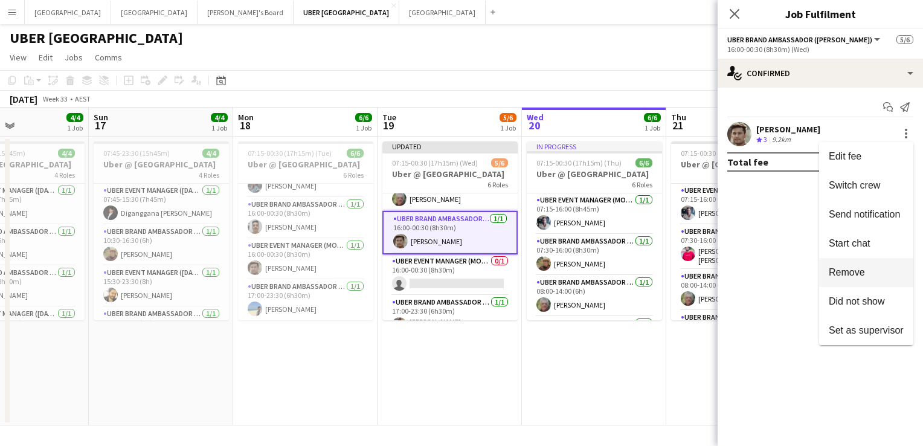
click at [856, 270] on span "Remove" at bounding box center [847, 272] width 36 height 10
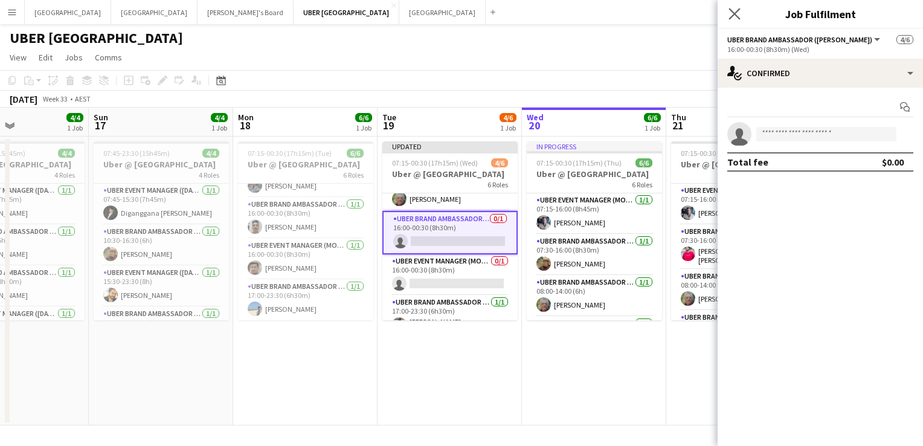
click at [732, 7] on app-icon "Close pop-in" at bounding box center [735, 14] width 18 height 18
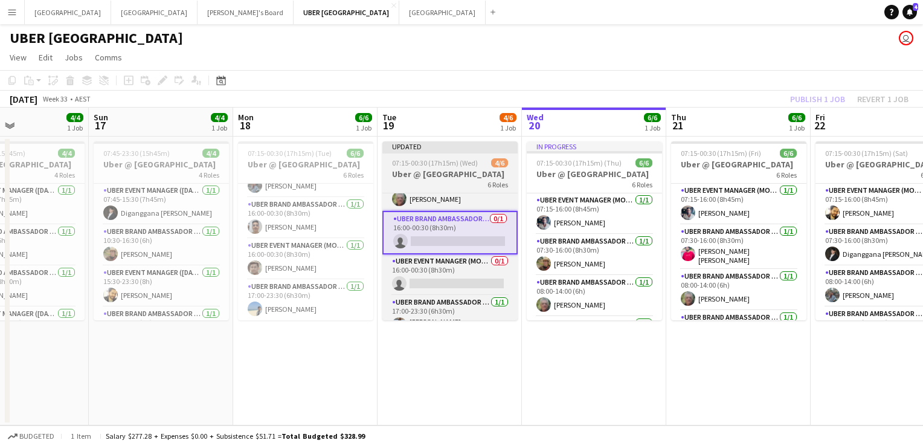
click at [462, 161] on span "07:15-00:30 (17h15m) (Wed)" at bounding box center [435, 162] width 86 height 9
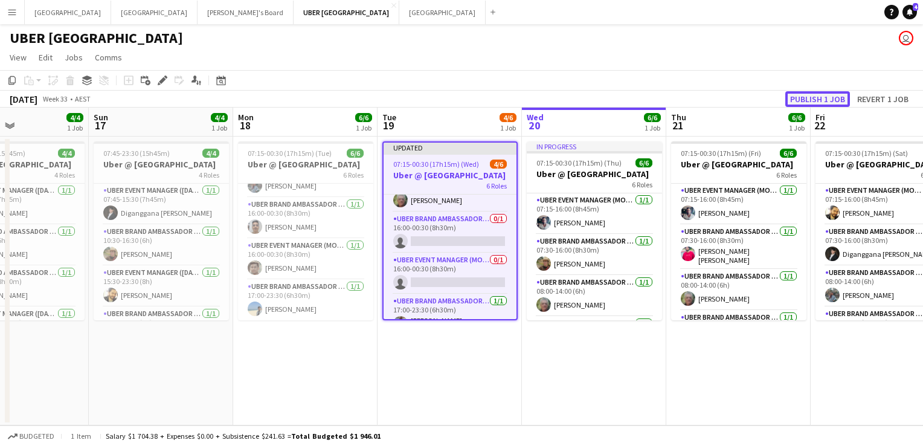
click at [807, 95] on button "Publish 1 job" at bounding box center [818, 99] width 65 height 16
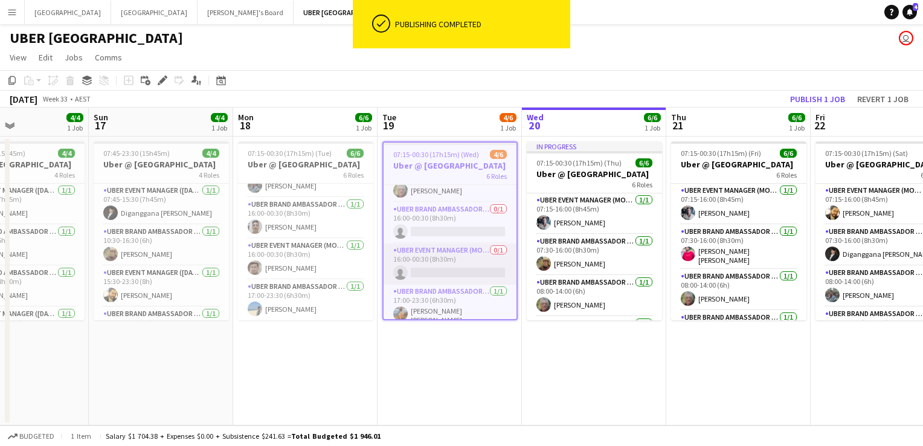
click at [421, 274] on app-card-role "UBER Event Manager (Mon - Fri) 0/1 16:00-00:30 (8h30m) single-neutral-actions" at bounding box center [450, 264] width 133 height 41
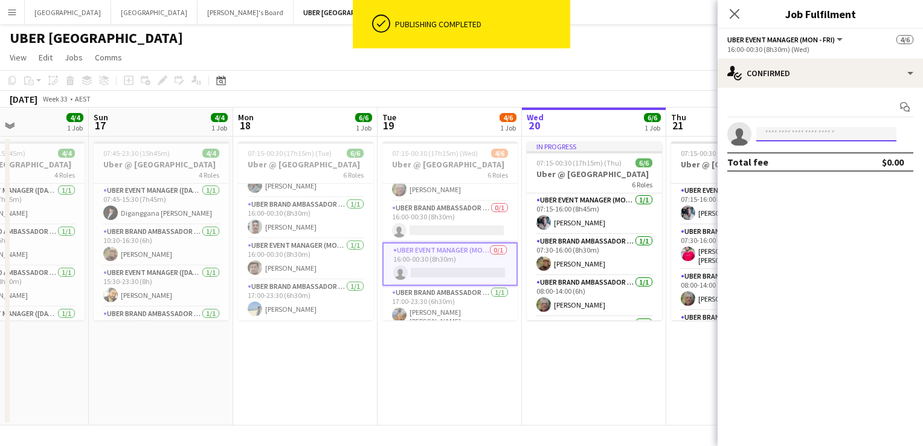
click at [806, 129] on input at bounding box center [827, 134] width 140 height 15
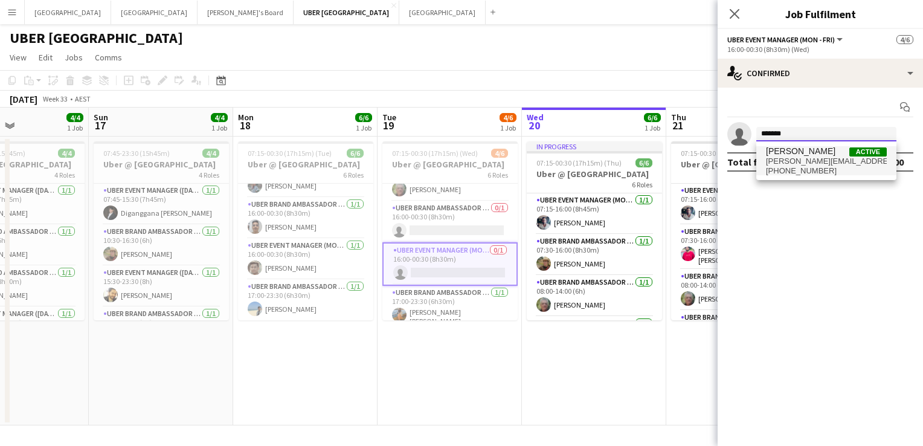
type input "*******"
click at [809, 151] on span "Abhinav Singh" at bounding box center [800, 151] width 69 height 10
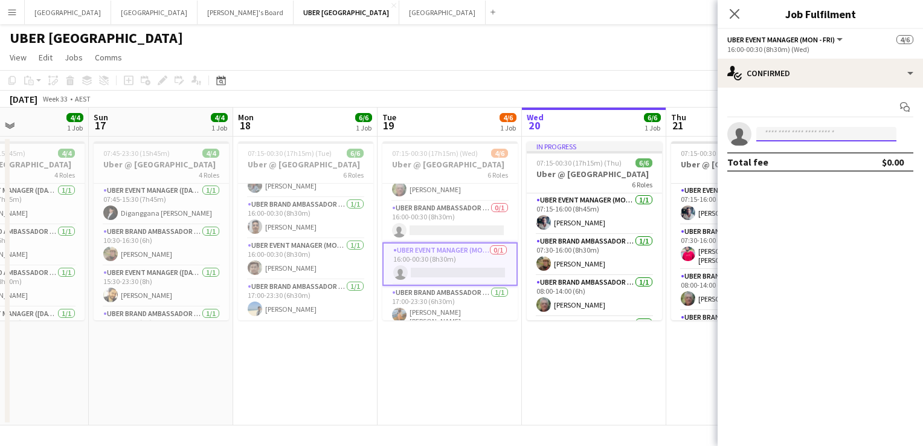
click at [770, 133] on input at bounding box center [827, 134] width 140 height 15
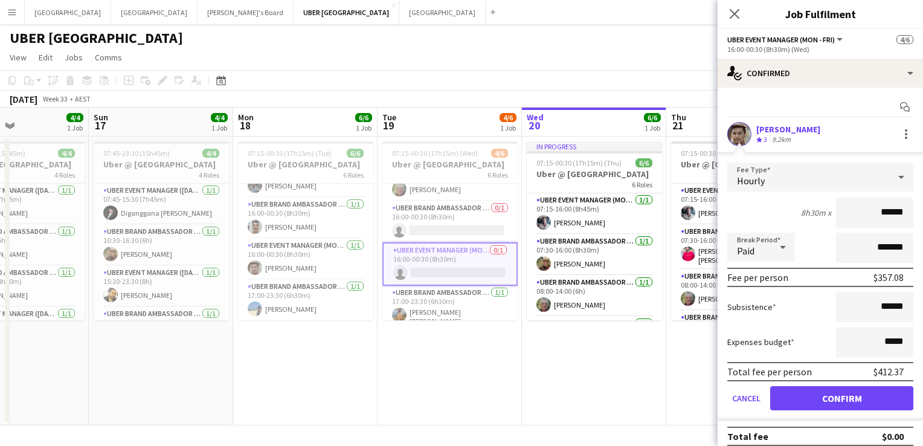
click at [767, 147] on app-applicant-card "Abhinav Singh Crew rating 3 9.2km Fee Type Hourly 8h30m x ****** Break Period P…" at bounding box center [820, 271] width 205 height 299
click at [811, 398] on button "Confirm" at bounding box center [842, 398] width 143 height 24
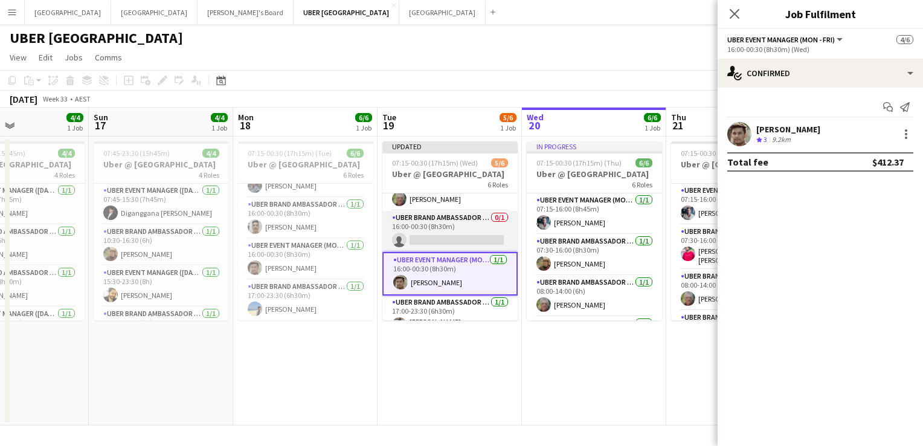
click at [437, 238] on app-card-role "UBER Brand Ambassador (Mon - Fri) 0/1 16:00-00:30 (8h30m) single-neutral-actions" at bounding box center [450, 231] width 135 height 41
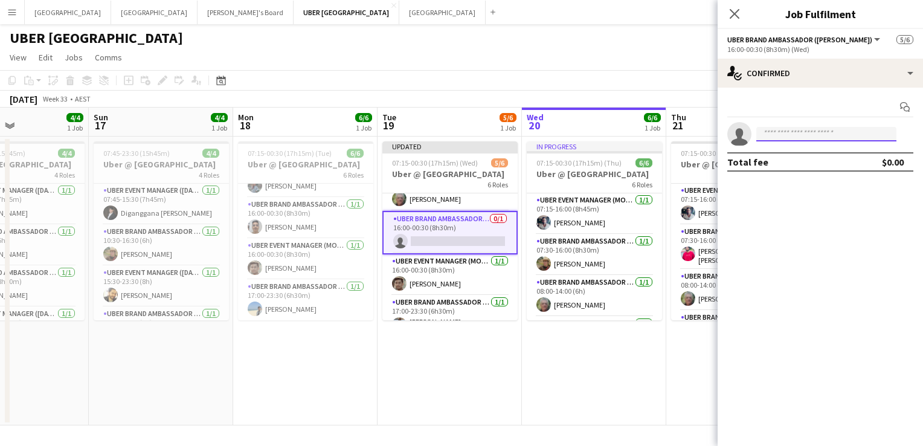
click at [777, 137] on input at bounding box center [827, 134] width 140 height 15
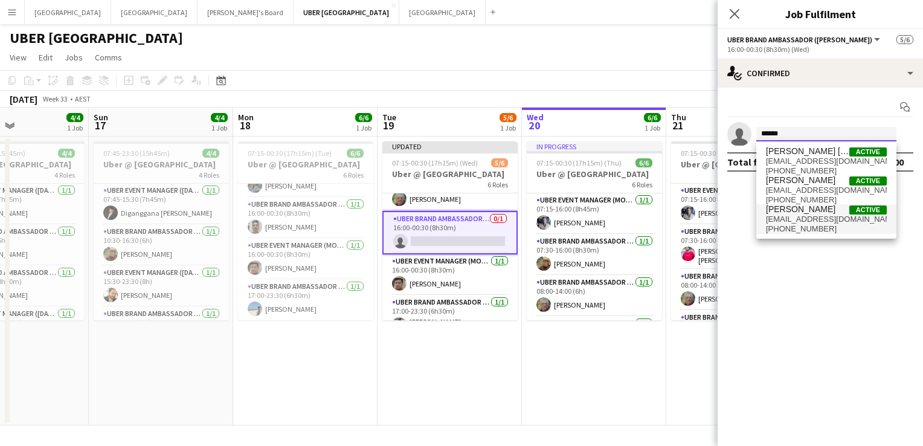
type input "******"
click at [779, 219] on span "mnajafizadeh06@gmail.com" at bounding box center [826, 220] width 121 height 10
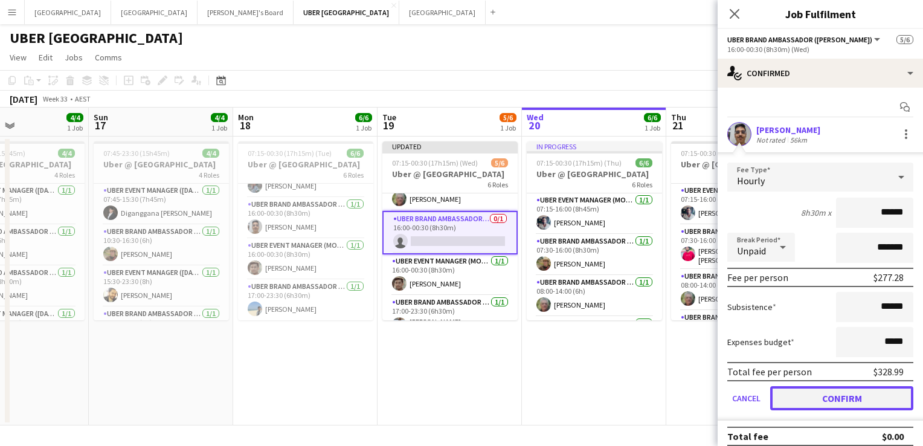
click at [798, 387] on button "Confirm" at bounding box center [842, 398] width 143 height 24
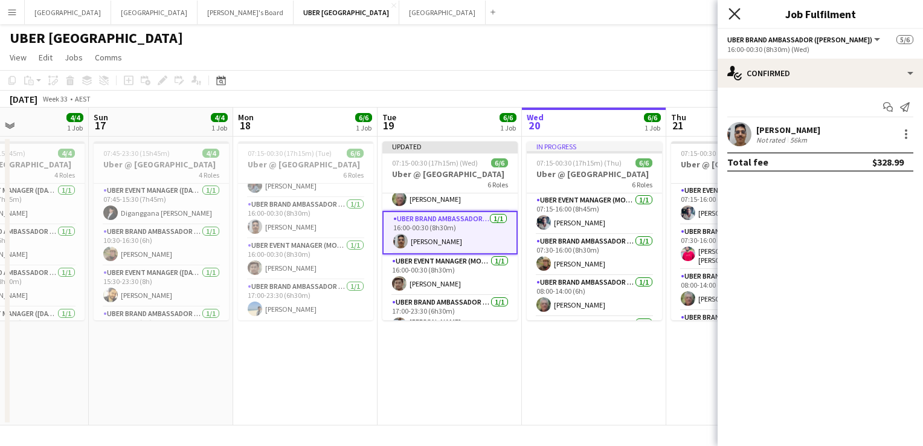
click at [732, 13] on icon "Close pop-in" at bounding box center [734, 13] width 11 height 11
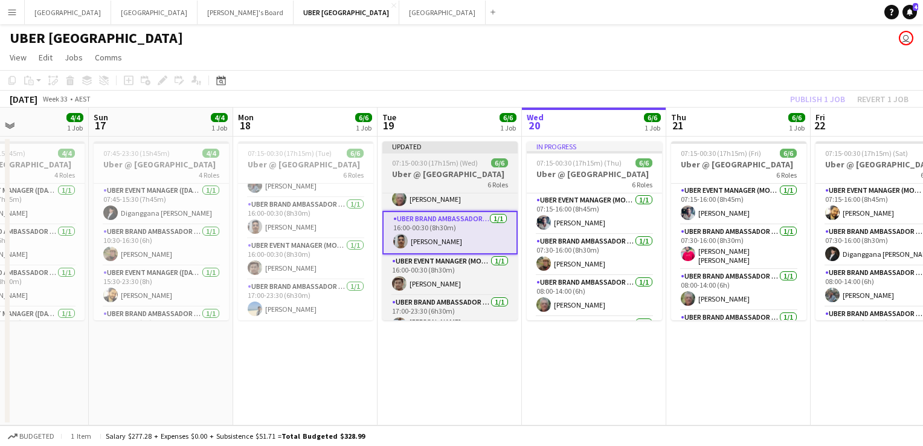
click at [462, 163] on span "07:15-00:30 (17h15m) (Wed)" at bounding box center [435, 162] width 86 height 9
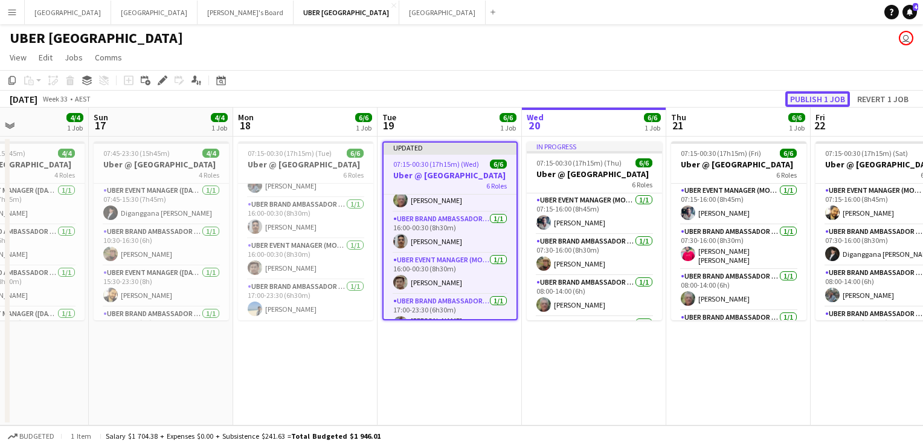
click at [795, 103] on button "Publish 1 job" at bounding box center [818, 99] width 65 height 16
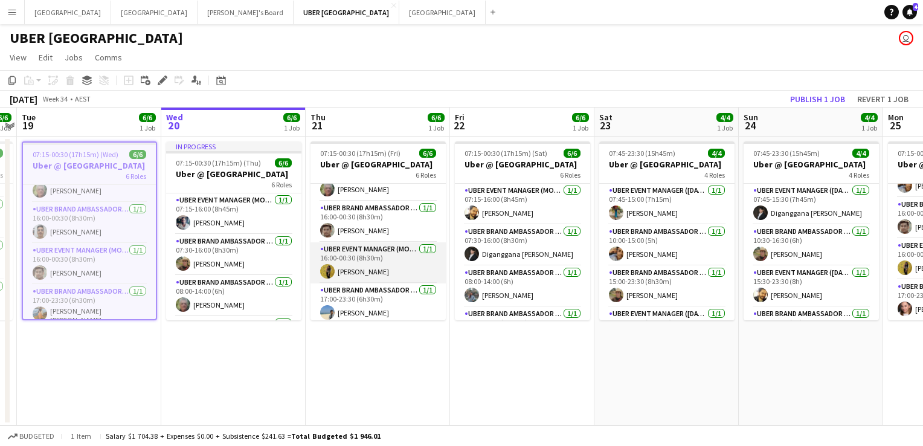
click at [363, 267] on app-card-role "UBER Event Manager (Mon - Fri) 1/1 16:00-00:30 (8h30m) Niloofar Najafizadeh" at bounding box center [378, 262] width 135 height 41
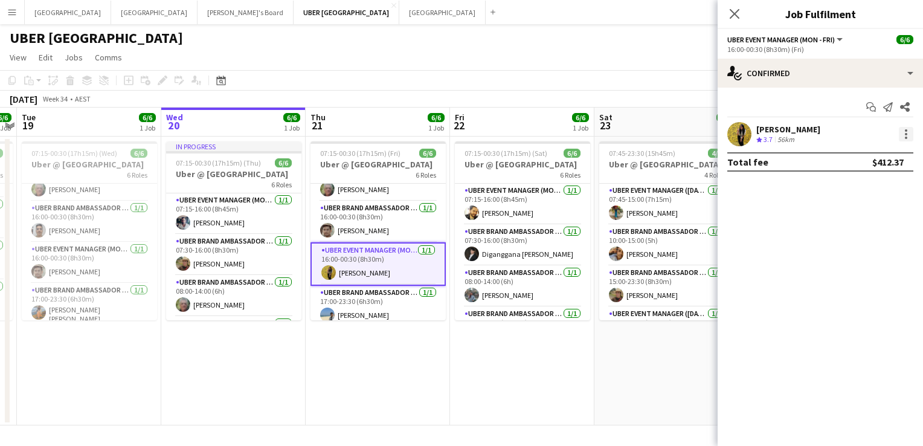
click at [910, 135] on div at bounding box center [906, 134] width 15 height 15
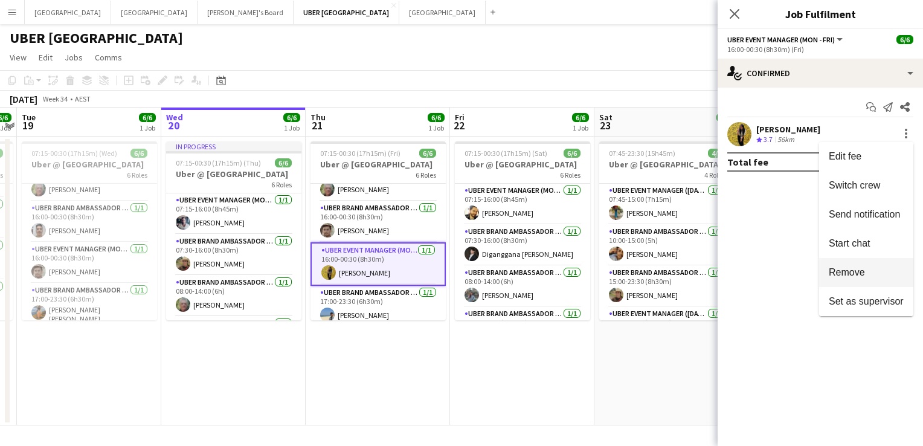
click at [844, 271] on span "Remove" at bounding box center [847, 272] width 36 height 10
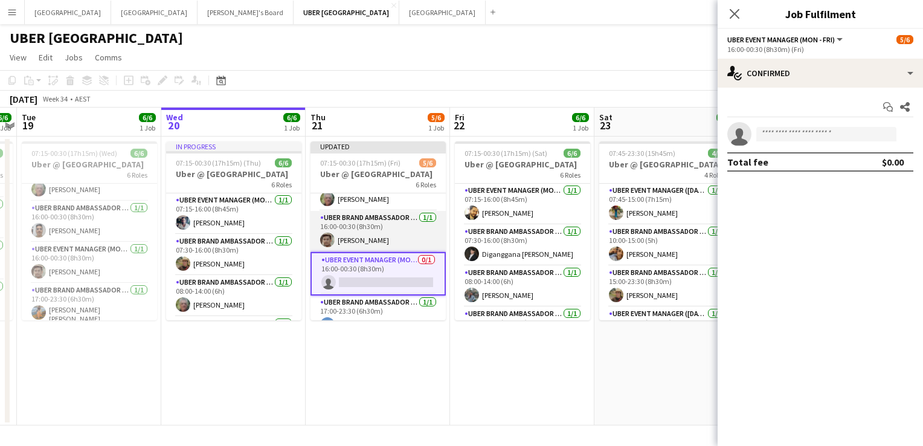
click at [361, 243] on app-card-role "UBER Brand Ambassador (Mon - Fri) 1/1 16:00-00:30 (8h30m) Abhinav Singh" at bounding box center [378, 231] width 135 height 41
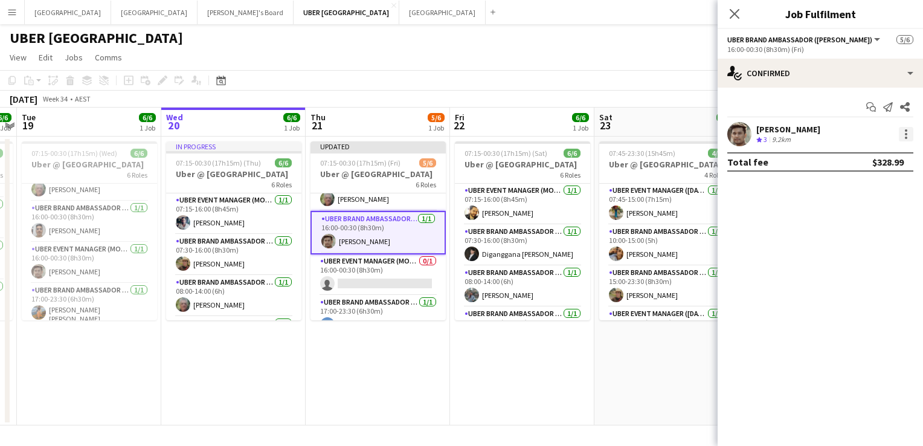
click at [905, 133] on div at bounding box center [906, 134] width 15 height 15
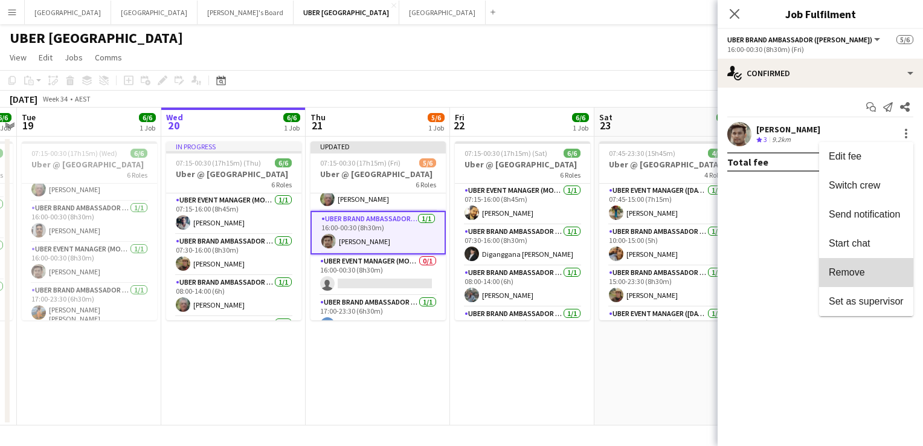
click at [834, 268] on span "Remove" at bounding box center [847, 272] width 36 height 10
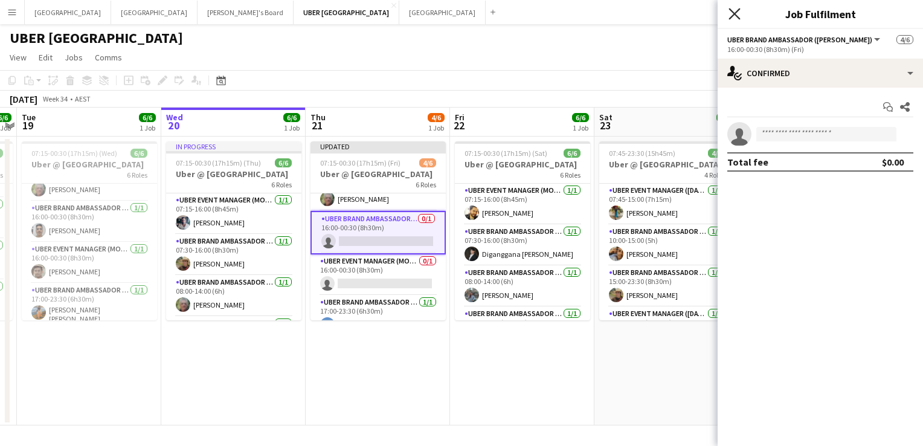
click at [732, 10] on icon at bounding box center [734, 13] width 11 height 11
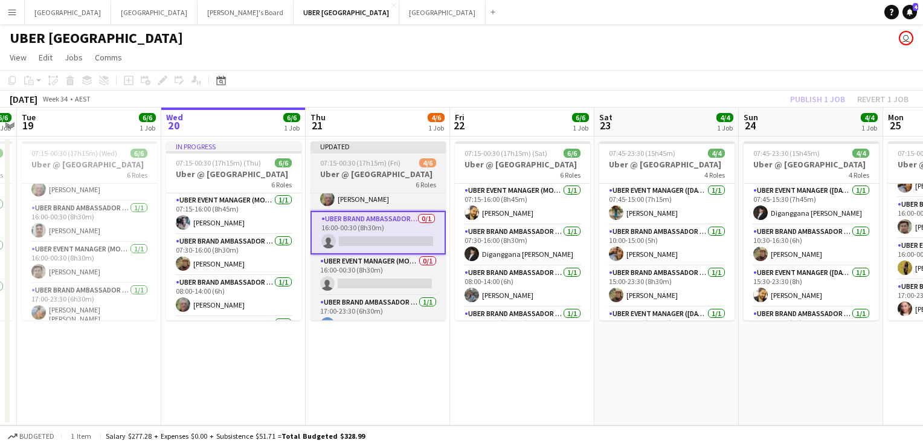
click at [378, 156] on app-job-card "Updated 07:15-00:30 (17h15m) (Fri) 4/6 Uber @ Melbourne Airport 6 Roles UBER Ev…" at bounding box center [378, 230] width 135 height 179
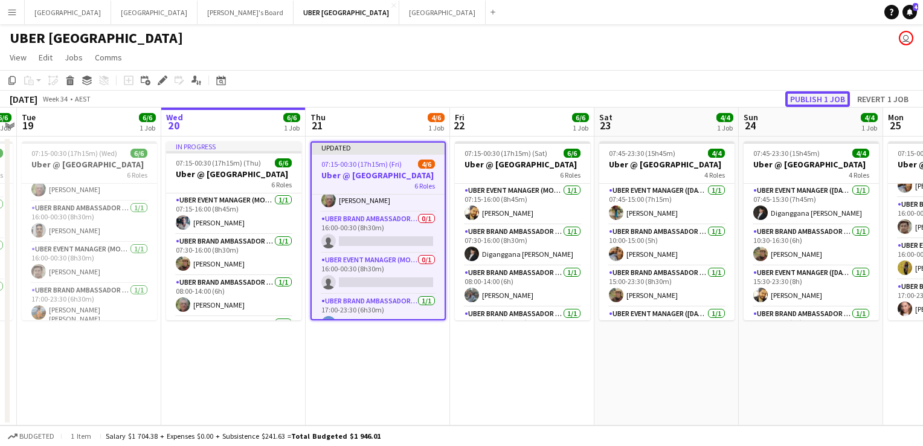
click at [807, 99] on button "Publish 1 job" at bounding box center [818, 99] width 65 height 16
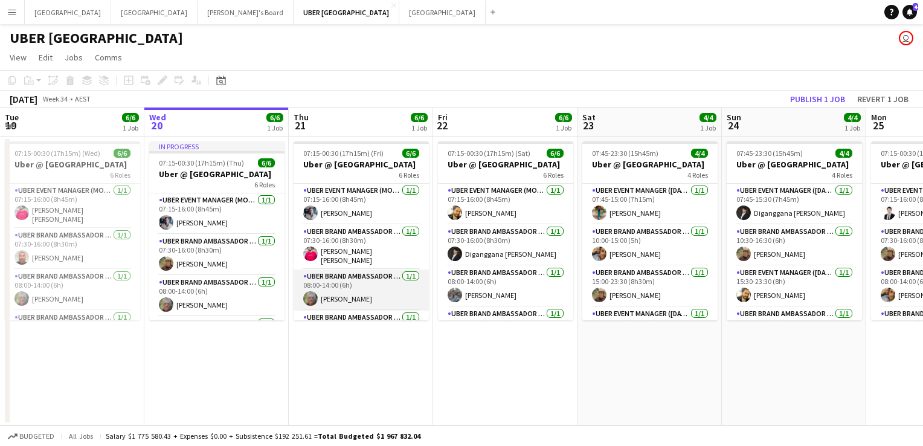
scroll to position [109, 0]
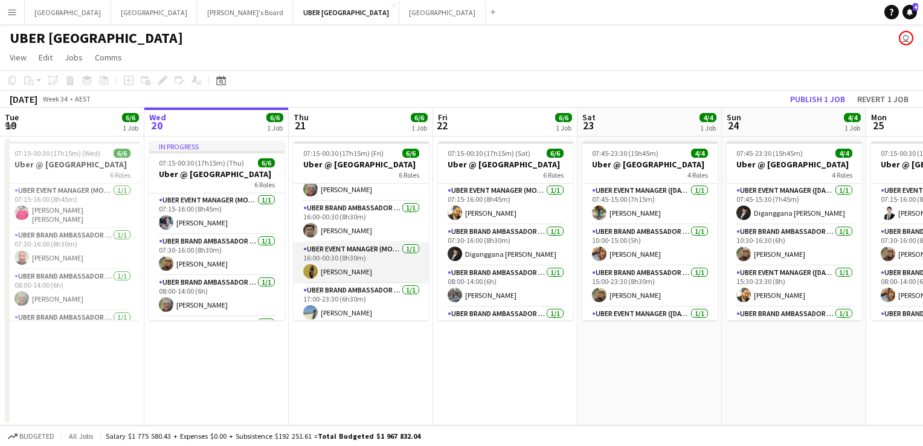
click at [339, 257] on app-card-role "UBER Event Manager (Mon - Fri) 1/1 16:00-00:30 (8h30m) Niloofar Najafizadeh" at bounding box center [361, 262] width 135 height 41
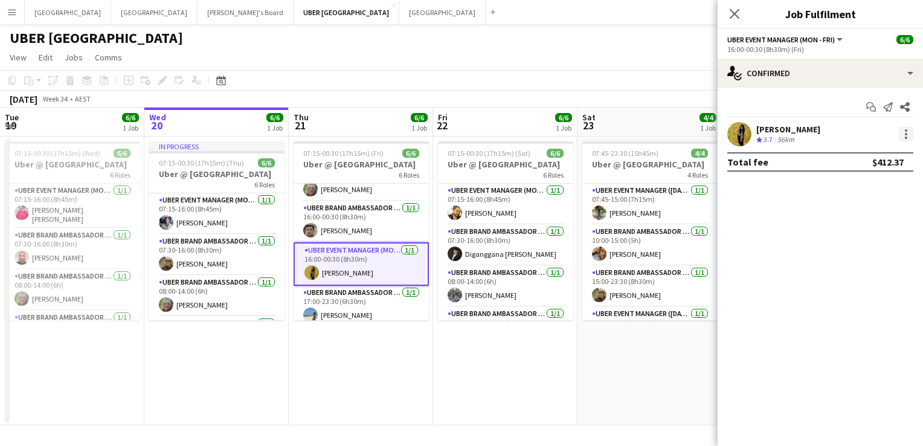
click at [902, 137] on div at bounding box center [906, 134] width 15 height 15
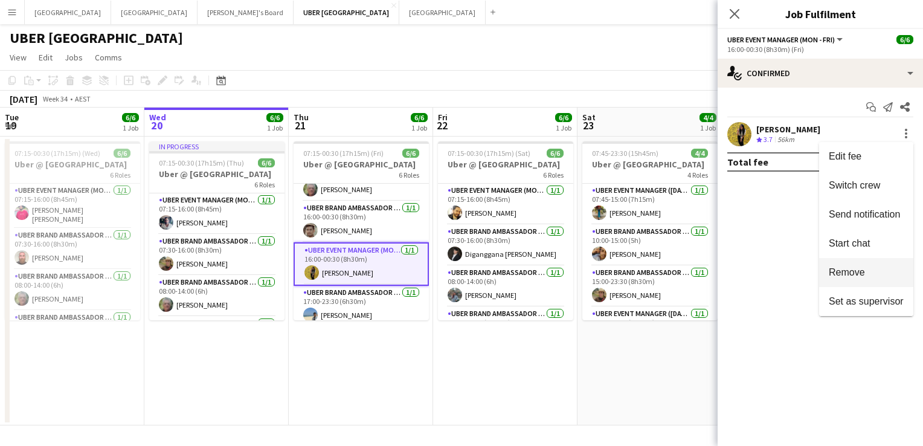
click at [851, 275] on span "Remove" at bounding box center [847, 272] width 36 height 10
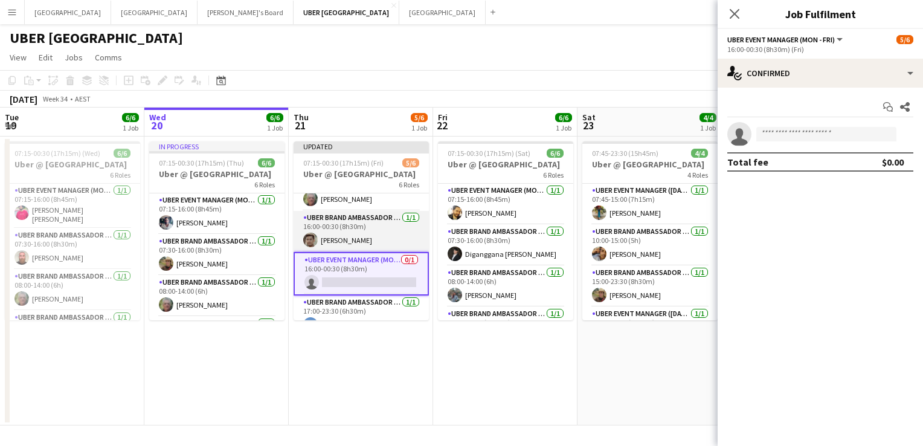
click at [337, 234] on app-card-role "UBER Brand Ambassador (Mon - Fri) 1/1 16:00-00:30 (8h30m) Abhinav Singh" at bounding box center [361, 231] width 135 height 41
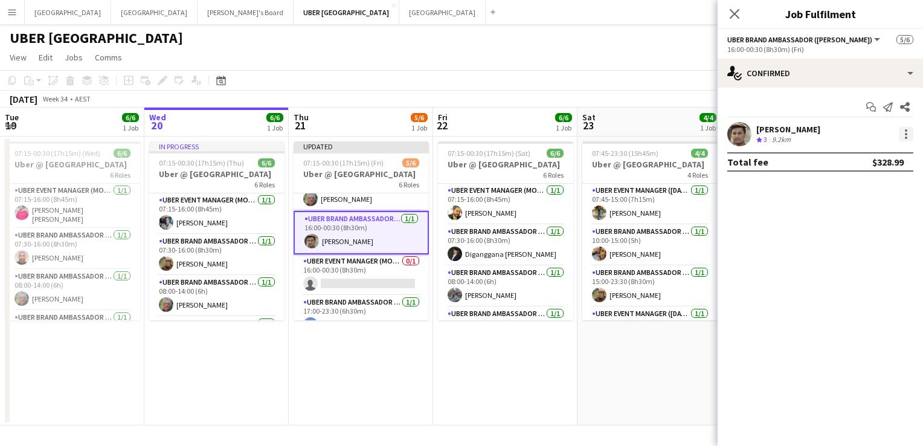
click at [909, 135] on div at bounding box center [906, 134] width 15 height 15
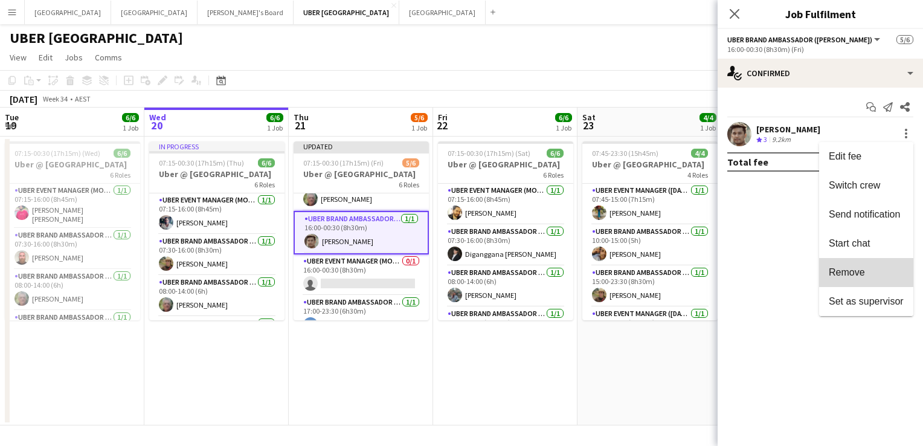
click at [853, 272] on span "Remove" at bounding box center [847, 272] width 36 height 10
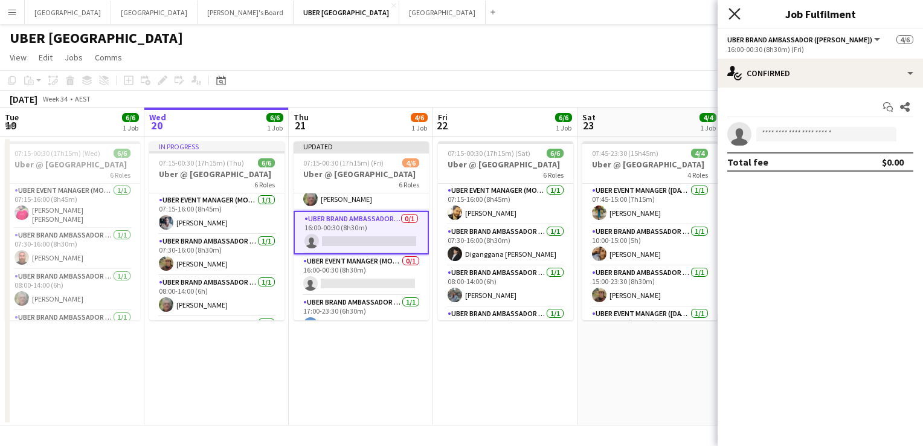
click at [735, 8] on icon "Close pop-in" at bounding box center [734, 13] width 11 height 11
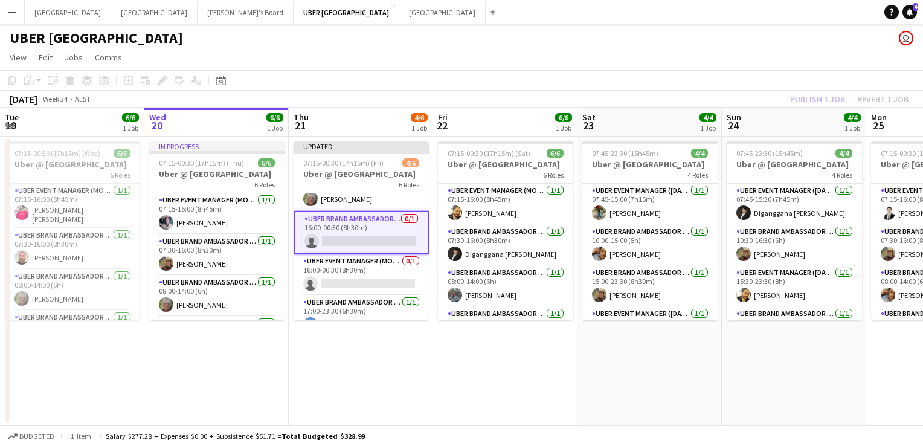
click at [732, 52] on app-page-menu "View Day view expanded Day view collapsed Month view Date picker Jump to today …" at bounding box center [461, 58] width 923 height 23
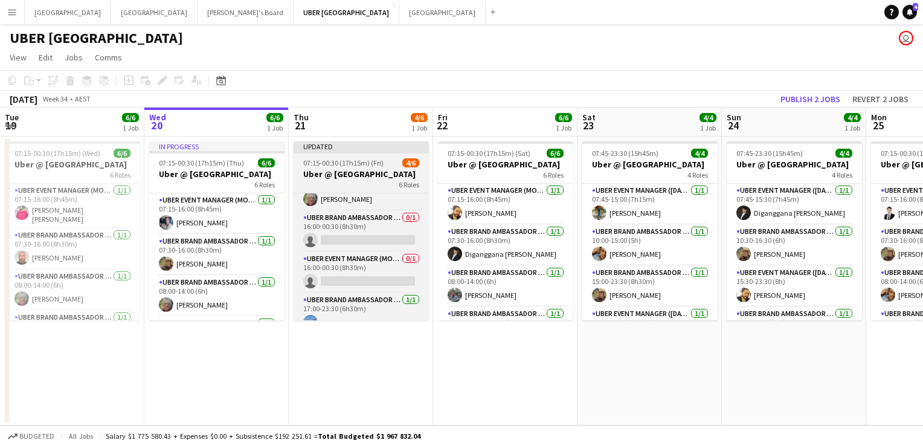
click at [367, 164] on span "07:15-00:30 (17h15m) (Fri)" at bounding box center [343, 162] width 80 height 9
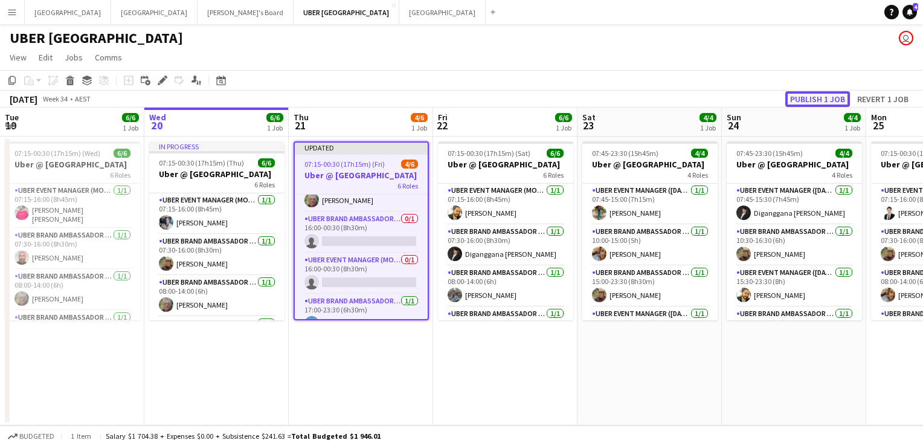
click at [817, 98] on button "Publish 1 job" at bounding box center [818, 99] width 65 height 16
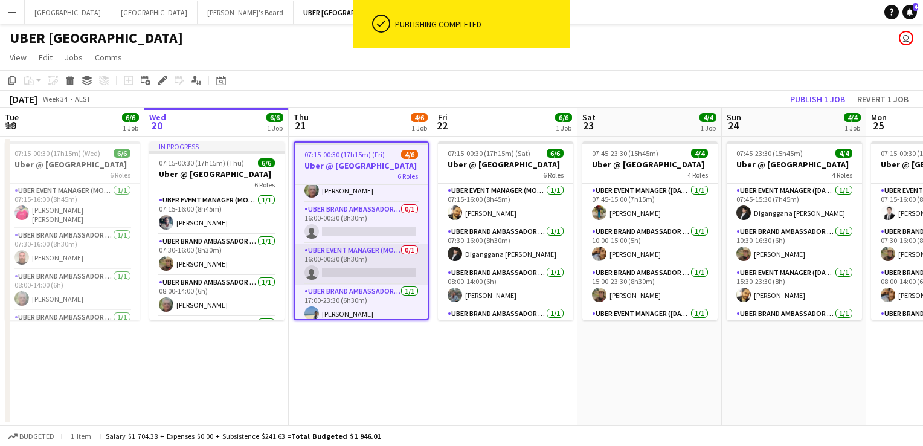
click at [345, 267] on app-card-role "UBER Event Manager (Mon - Fri) 0/1 16:00-00:30 (8h30m) single-neutral-actions" at bounding box center [361, 264] width 133 height 41
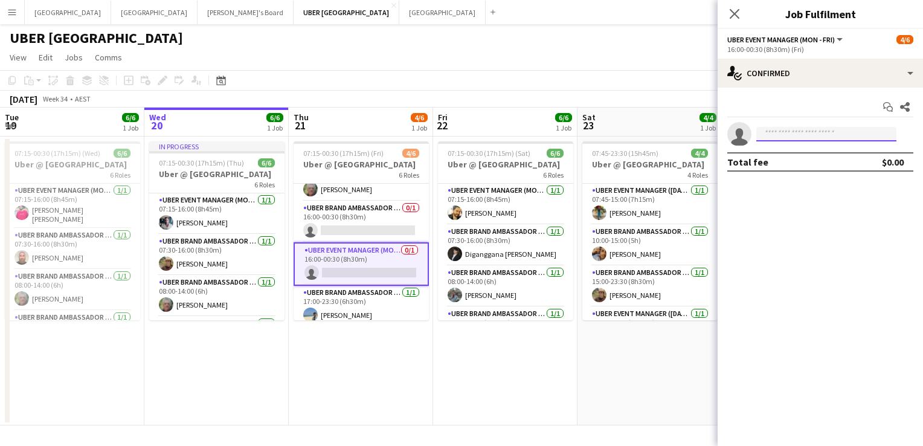
click at [789, 131] on input at bounding box center [827, 134] width 140 height 15
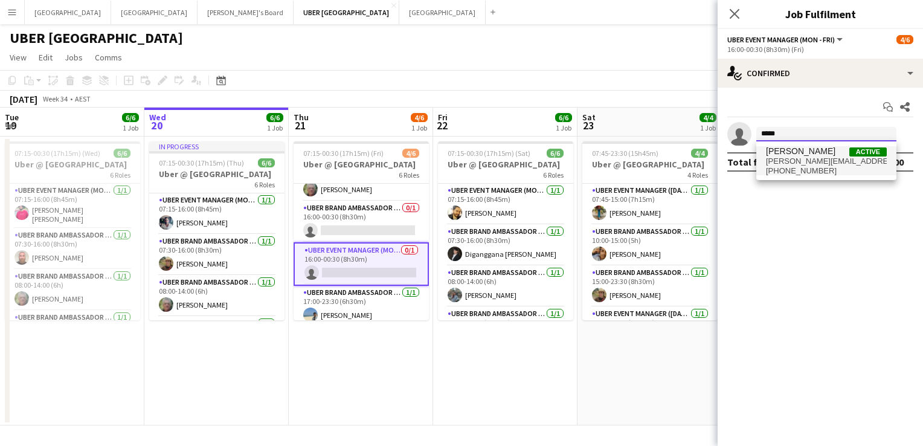
type input "*****"
click at [783, 153] on span "Abhinav Singh" at bounding box center [800, 151] width 69 height 10
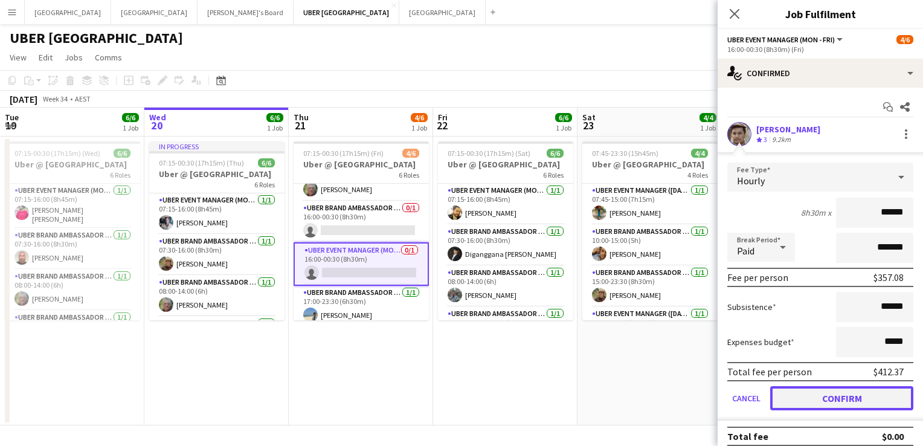
click at [816, 396] on button "Confirm" at bounding box center [842, 398] width 143 height 24
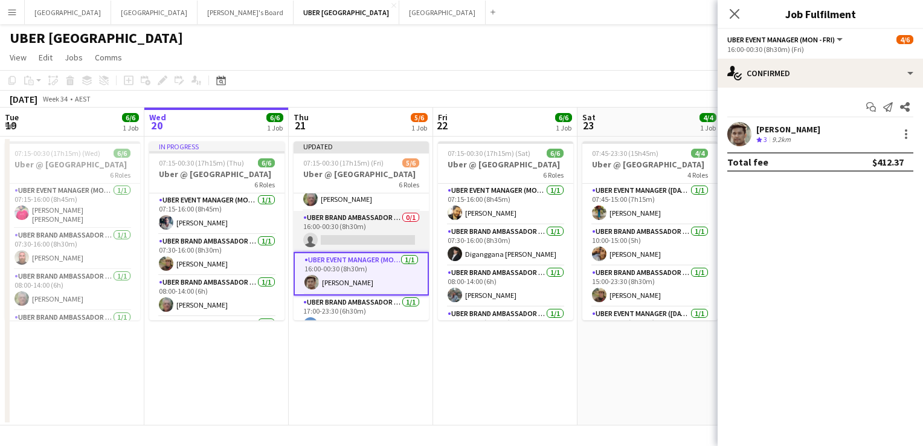
click at [387, 227] on app-card-role "UBER Brand Ambassador (Mon - Fri) 0/1 16:00-00:30 (8h30m) single-neutral-actions" at bounding box center [361, 231] width 135 height 41
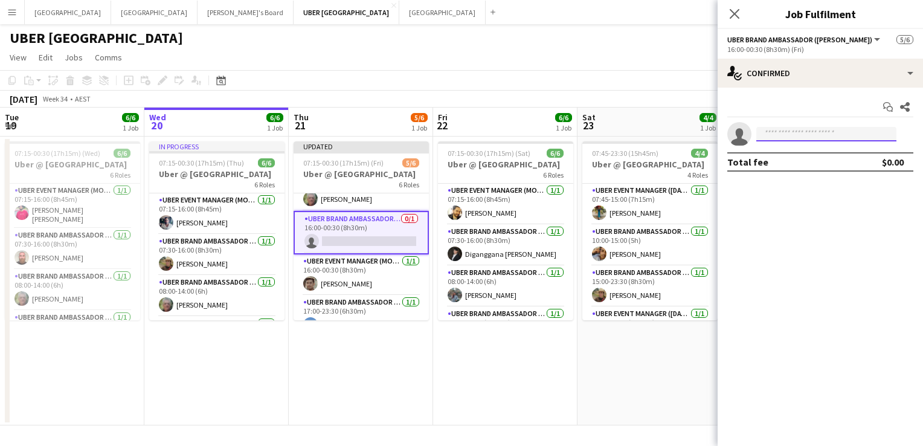
click at [783, 132] on input at bounding box center [827, 134] width 140 height 15
type input "*****"
click at [738, 7] on app-icon "Close pop-in" at bounding box center [735, 14] width 18 height 18
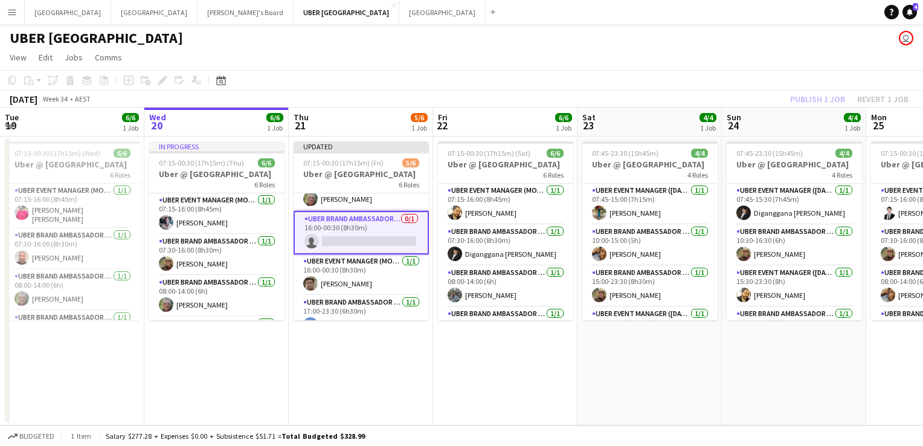
click at [345, 233] on app-card-role "UBER Brand Ambassador (Mon - Fri) 0/1 16:00-00:30 (8h30m) single-neutral-actions" at bounding box center [361, 233] width 135 height 44
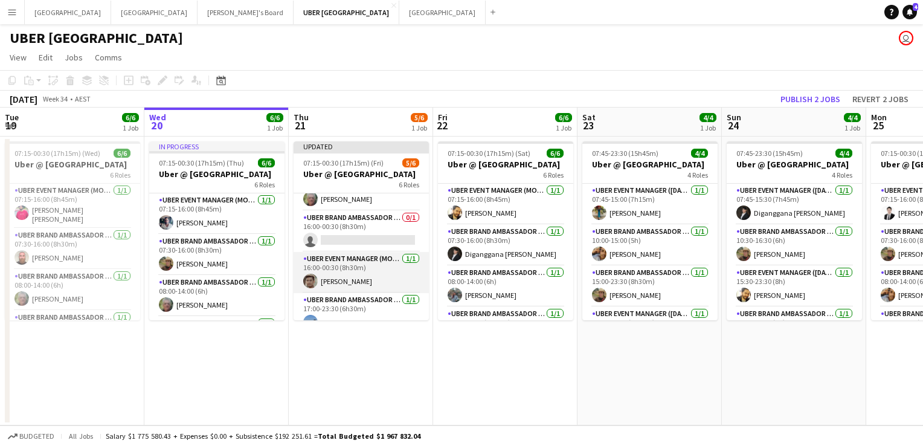
click at [365, 259] on app-card-role "UBER Event Manager (Mon - Fri) 1/1 16:00-00:30 (8h30m) Abhinav Singh" at bounding box center [361, 272] width 135 height 41
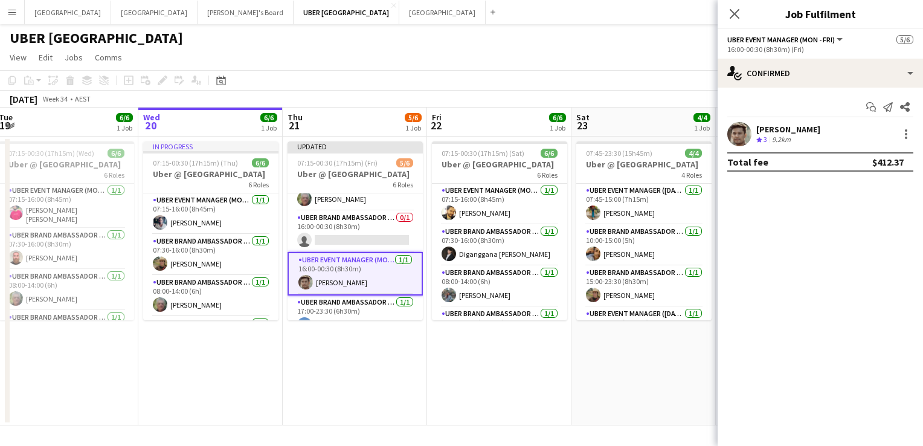
drag, startPoint x: 365, startPoint y: 259, endPoint x: 361, endPoint y: 225, distance: 33.5
click at [361, 225] on app-calendar-viewport "Sun 17 4/4 1 Job Mon 18 6/6 1 Job Tue 19 6/6 1 Job Wed 20 6/6 1 Job Thu 21 5/6 …" at bounding box center [461, 267] width 923 height 318
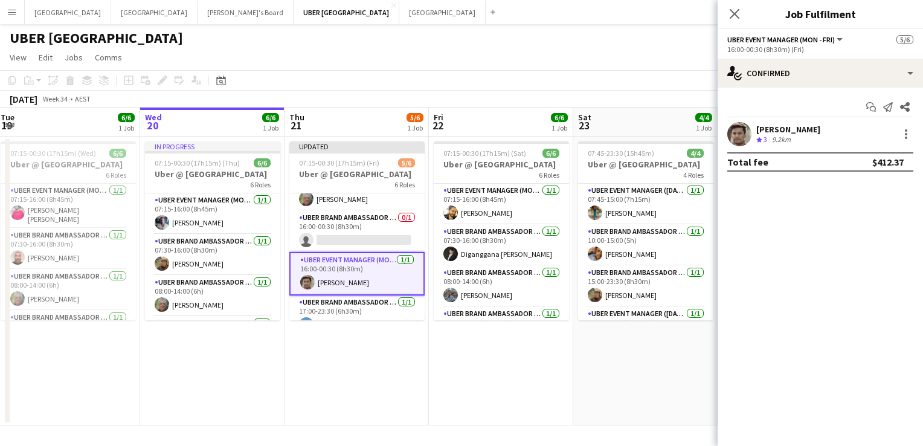
click at [361, 225] on app-card-role "UBER Brand Ambassador (Mon - Fri) 0/1 16:00-00:30 (8h30m) single-neutral-actions" at bounding box center [356, 231] width 135 height 41
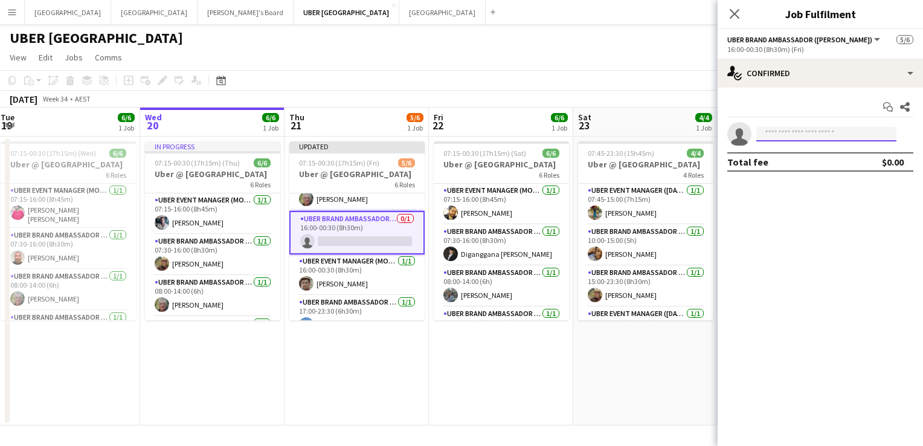
click at [812, 135] on input at bounding box center [827, 134] width 140 height 15
type input "******"
